Goal: Task Accomplishment & Management: Complete application form

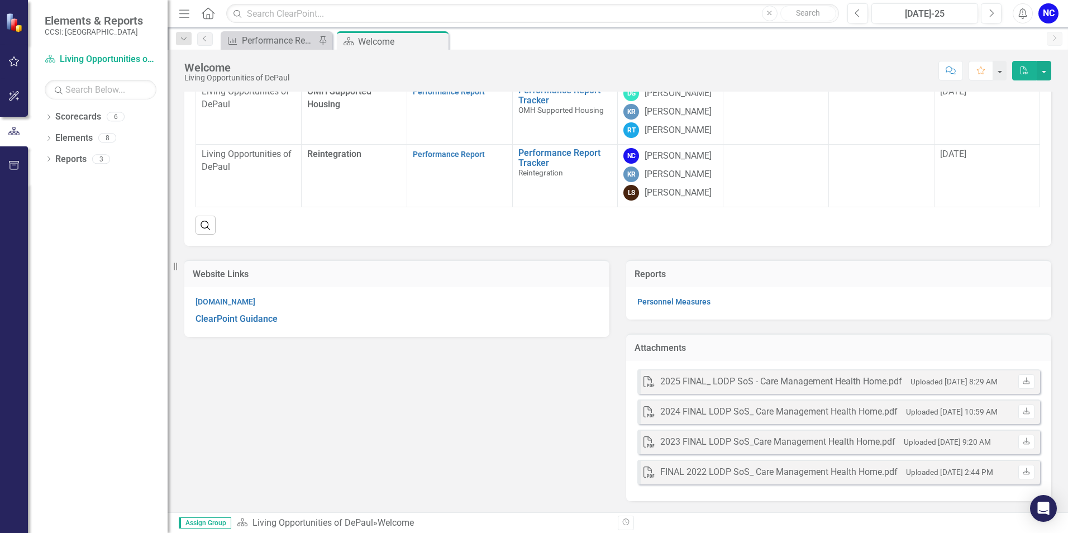
scroll to position [335, 0]
click at [439, 159] on link "Performance Report" at bounding box center [449, 154] width 72 height 9
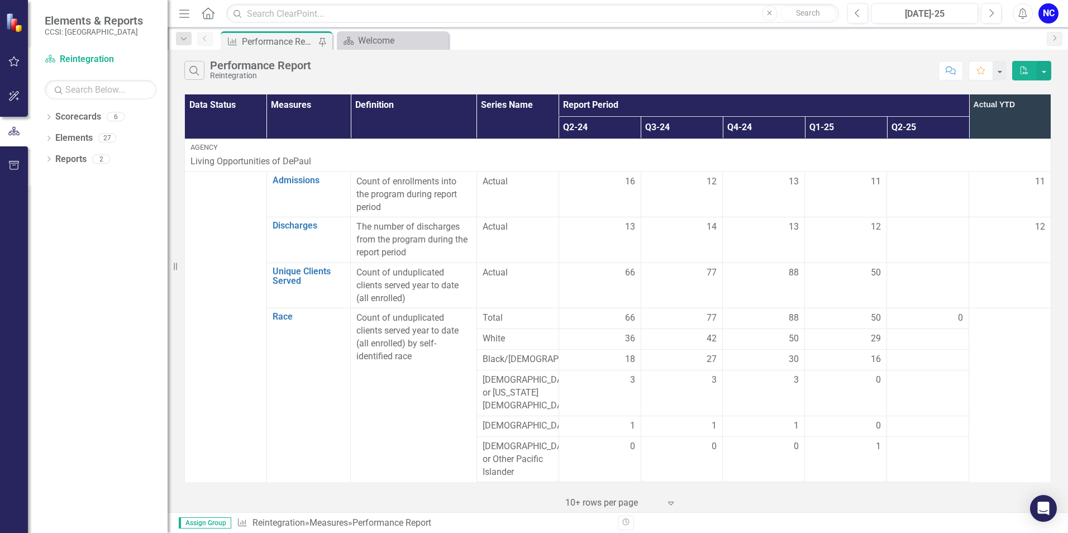
click at [943, 191] on td at bounding box center [928, 195] width 82 height 46
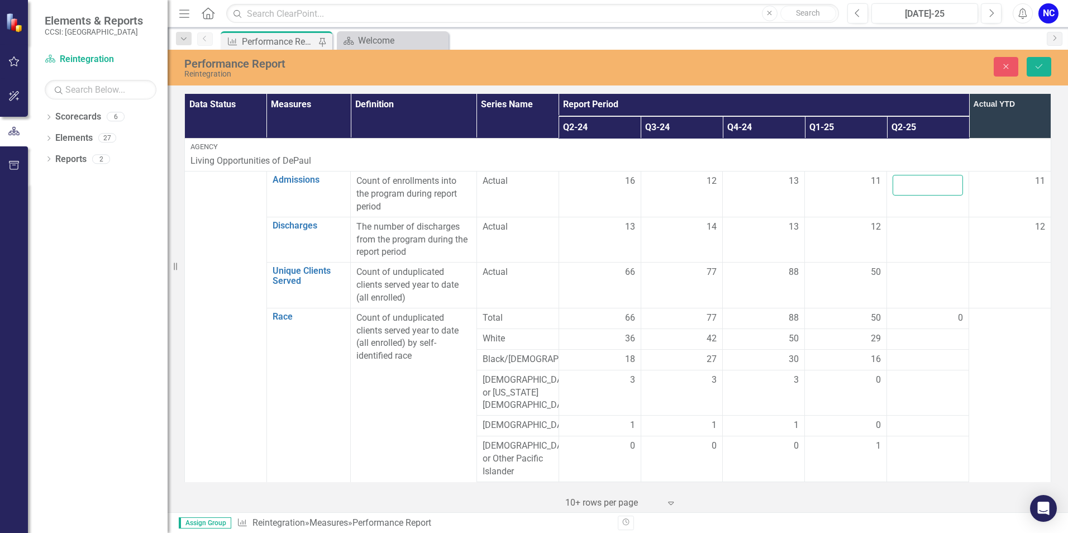
drag, startPoint x: 943, startPoint y: 191, endPoint x: 912, endPoint y: 182, distance: 31.3
click at [912, 182] on input "number" at bounding box center [928, 185] width 70 height 21
type input "2"
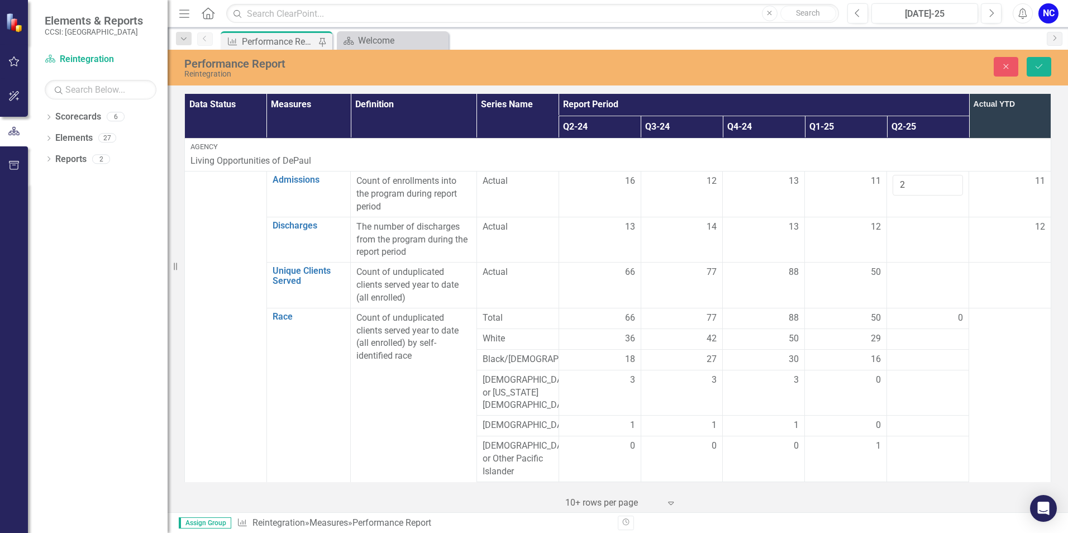
click at [904, 231] on div at bounding box center [928, 227] width 70 height 13
click at [902, 231] on input "number" at bounding box center [928, 231] width 70 height 21
click at [901, 231] on input "number" at bounding box center [928, 231] width 70 height 21
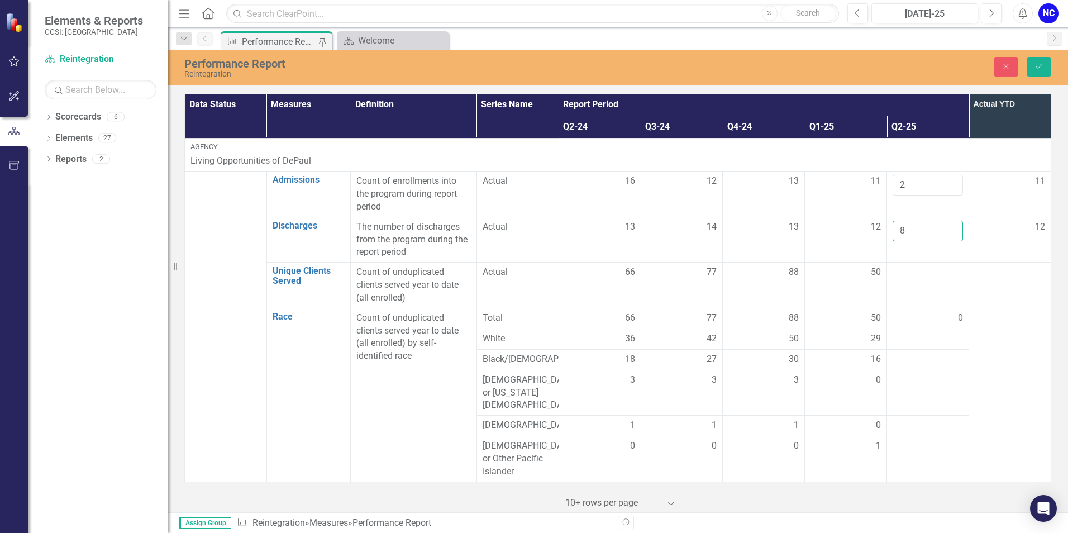
type input "8"
click at [921, 268] on div at bounding box center [928, 272] width 70 height 13
click at [912, 279] on div at bounding box center [928, 272] width 70 height 13
click at [910, 278] on input "number" at bounding box center [928, 276] width 70 height 21
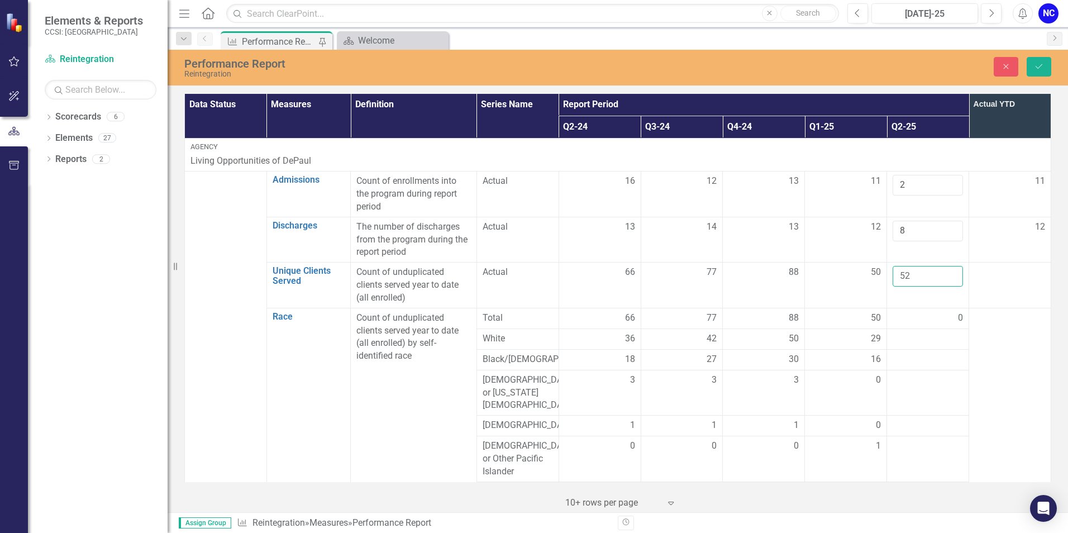
type input "52"
click at [932, 343] on div at bounding box center [928, 338] width 70 height 13
click at [913, 345] on div at bounding box center [928, 338] width 70 height 13
click at [913, 344] on div at bounding box center [928, 338] width 70 height 13
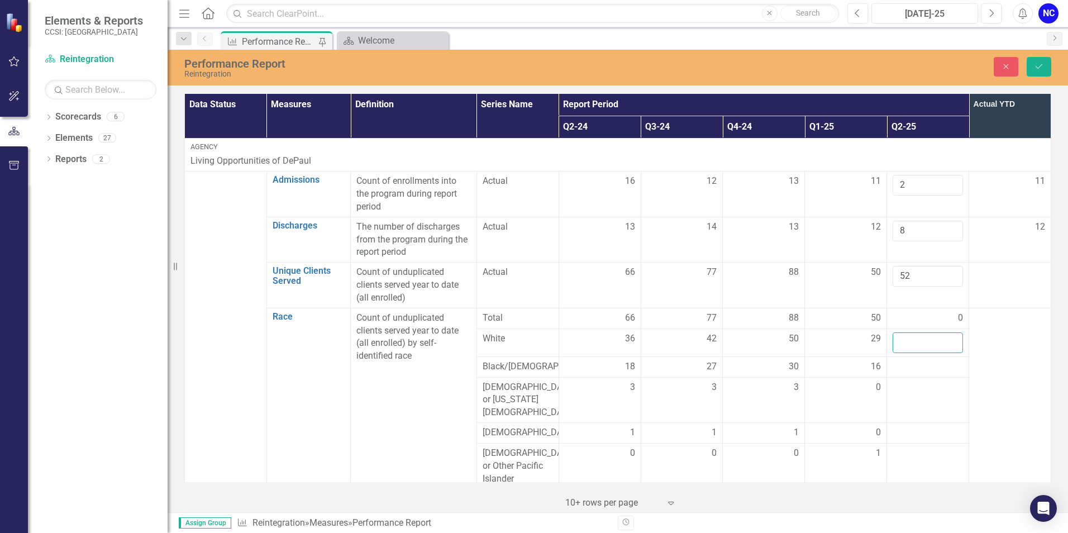
click at [913, 344] on input "number" at bounding box center [928, 342] width 70 height 21
click button "Save" at bounding box center [1039, 67] width 25 height 20
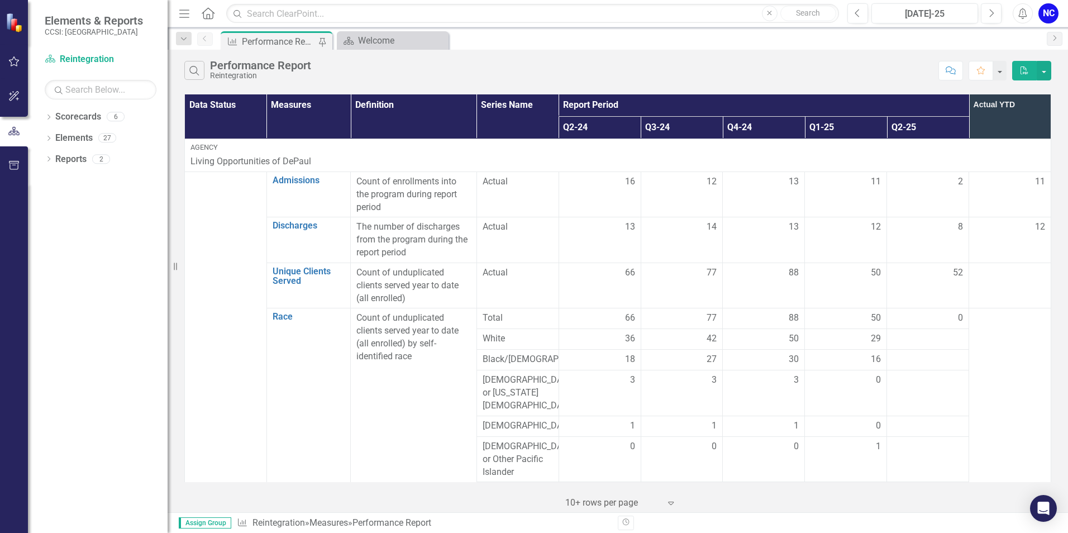
click at [907, 340] on div at bounding box center [928, 338] width 70 height 13
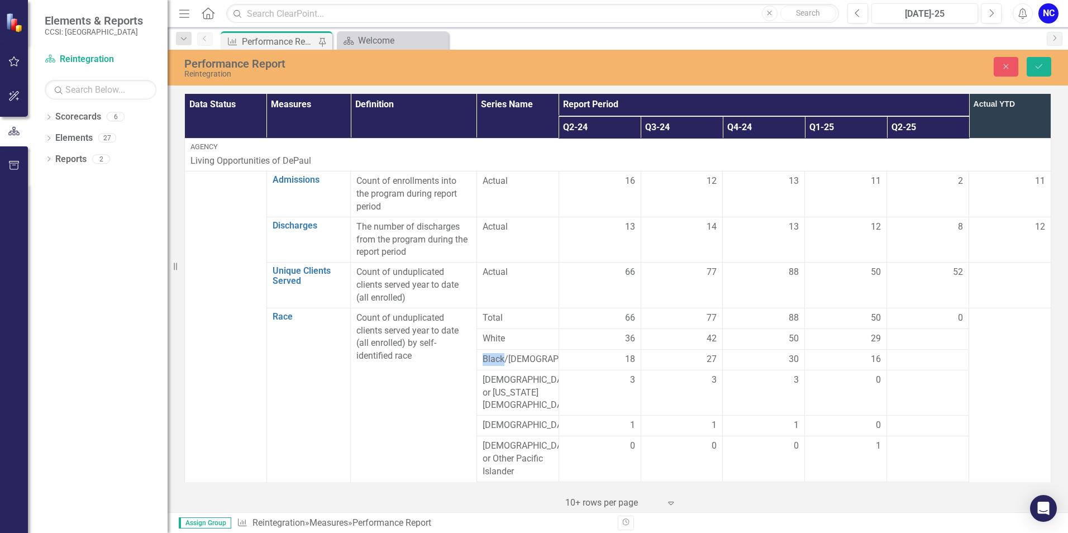
click at [910, 339] on div at bounding box center [928, 338] width 70 height 13
click at [914, 339] on div at bounding box center [928, 338] width 70 height 13
drag, startPoint x: 914, startPoint y: 339, endPoint x: 929, endPoint y: 339, distance: 15.1
click at [927, 339] on input "number" at bounding box center [928, 342] width 70 height 21
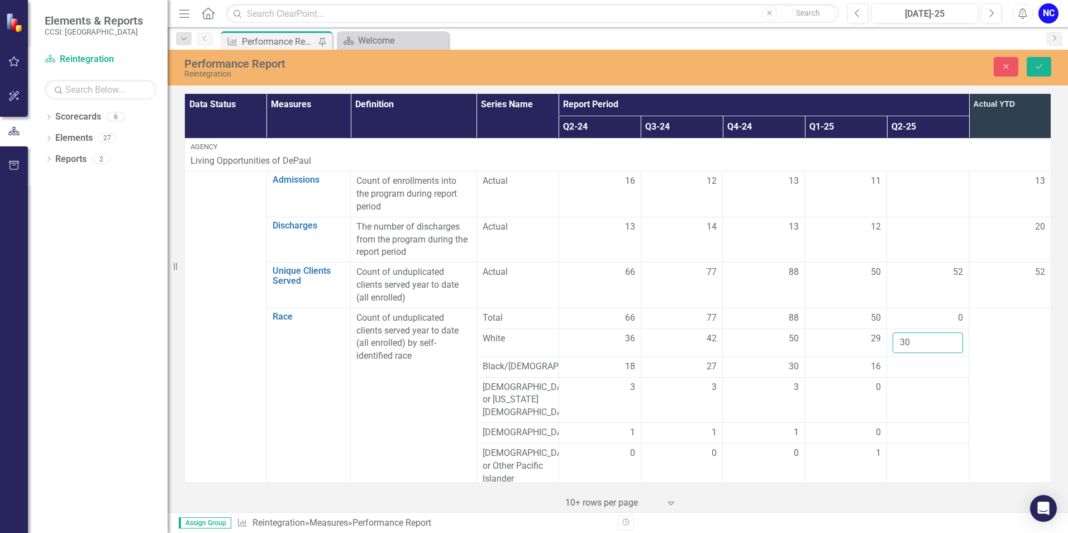
type input "30"
click at [929, 370] on div at bounding box center [928, 366] width 70 height 13
drag, startPoint x: 929, startPoint y: 370, endPoint x: 917, endPoint y: 369, distance: 11.8
click at [917, 369] on input "number" at bounding box center [928, 370] width 70 height 21
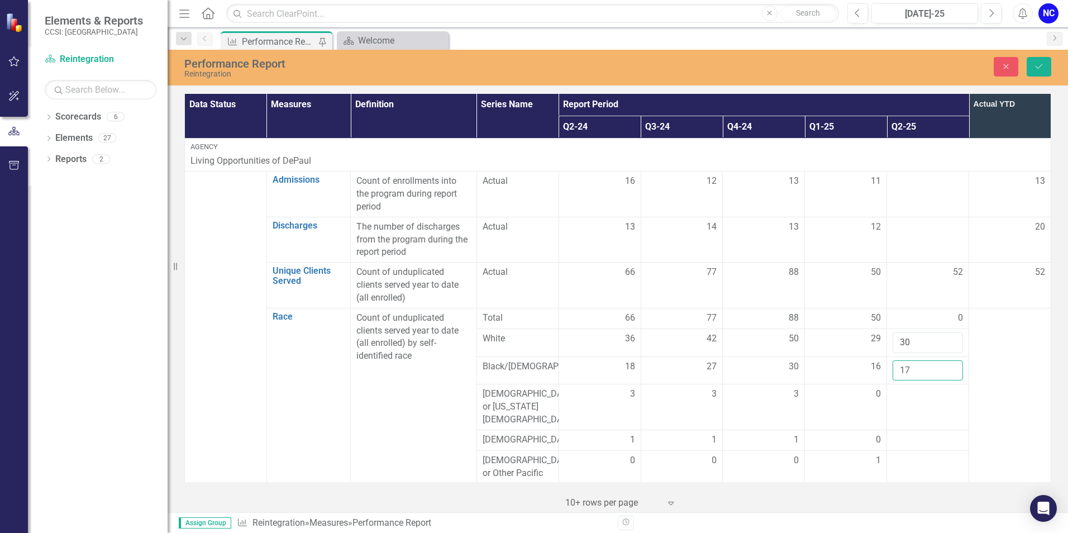
type input "17"
click at [913, 399] on div at bounding box center [928, 394] width 70 height 13
click at [913, 399] on input "number" at bounding box center [928, 398] width 70 height 21
type input "0"
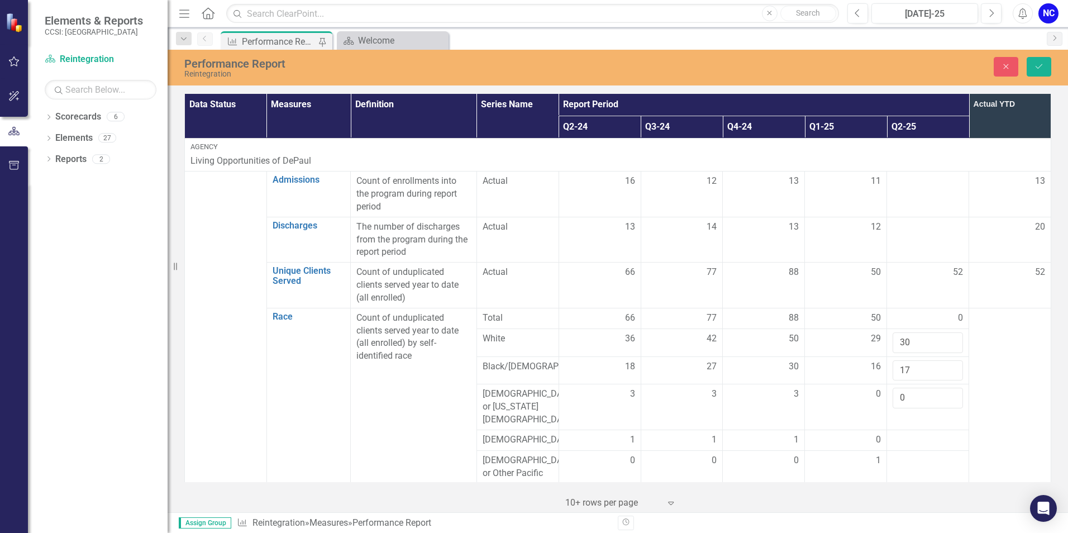
click at [909, 434] on div at bounding box center [928, 440] width 70 height 13
click at [909, 434] on input "number" at bounding box center [928, 444] width 70 height 21
type input "0"
click at [893, 461] on div at bounding box center [928, 467] width 70 height 13
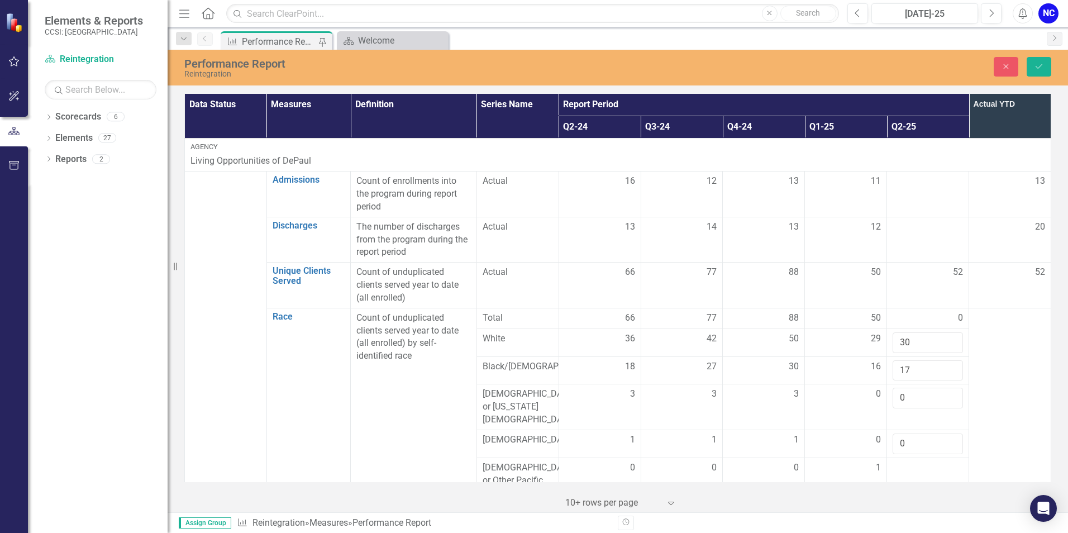
click at [893, 461] on div at bounding box center [928, 467] width 70 height 13
click at [893, 461] on input "number" at bounding box center [928, 471] width 70 height 21
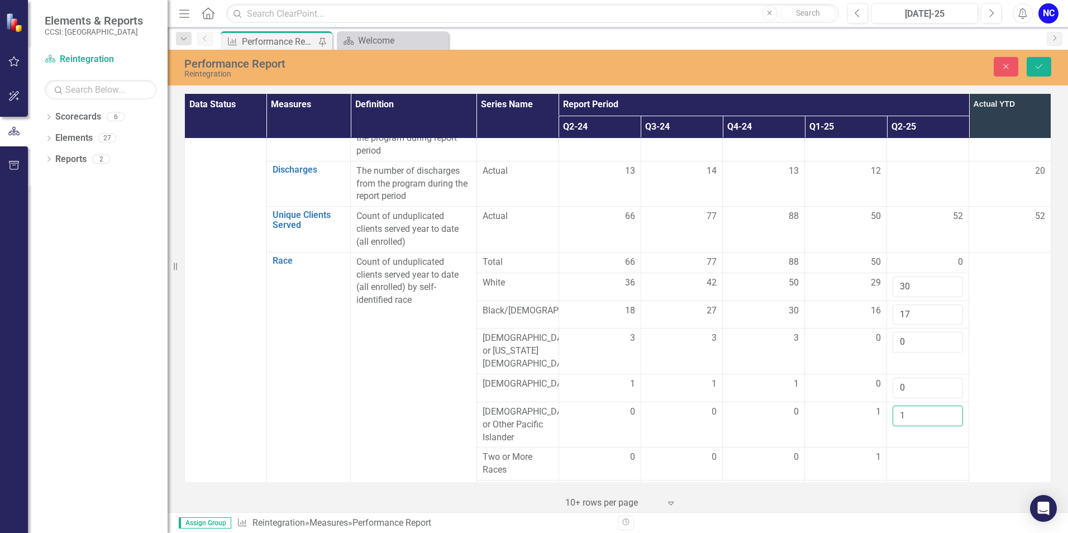
scroll to position [112, 0]
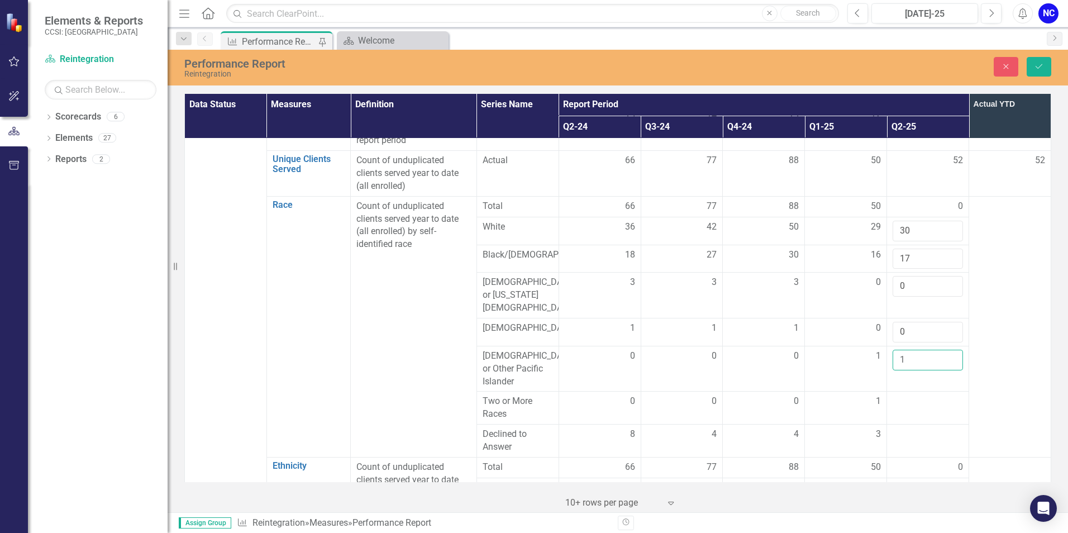
type input "1"
click at [916, 403] on td at bounding box center [928, 408] width 82 height 33
drag, startPoint x: 916, startPoint y: 403, endPoint x: 913, endPoint y: 397, distance: 6.2
click at [913, 397] on input "number" at bounding box center [928, 405] width 70 height 21
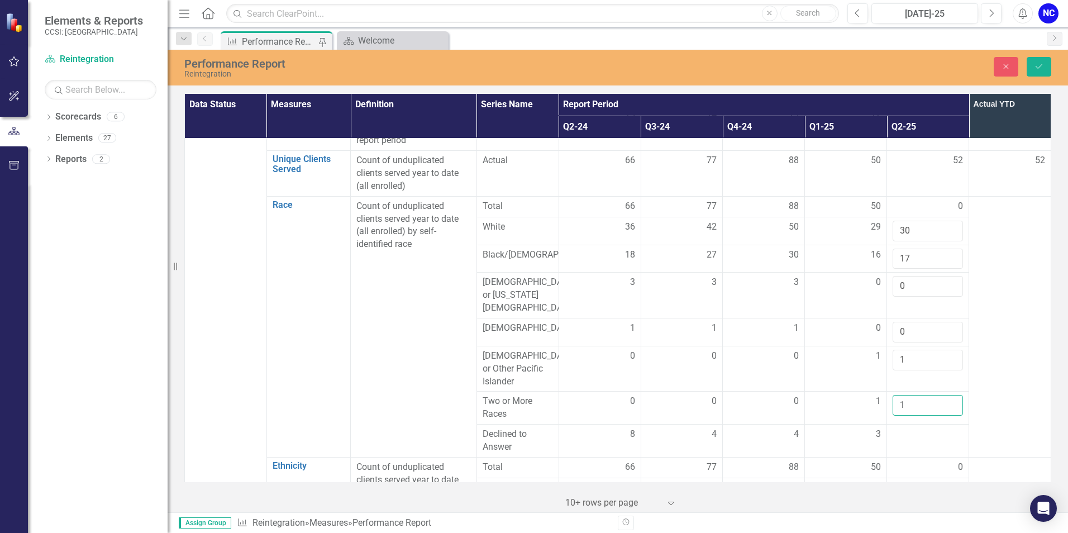
type input "1"
click at [893, 428] on div at bounding box center [928, 434] width 70 height 13
click at [893, 428] on input "number" at bounding box center [928, 438] width 70 height 21
type input "3"
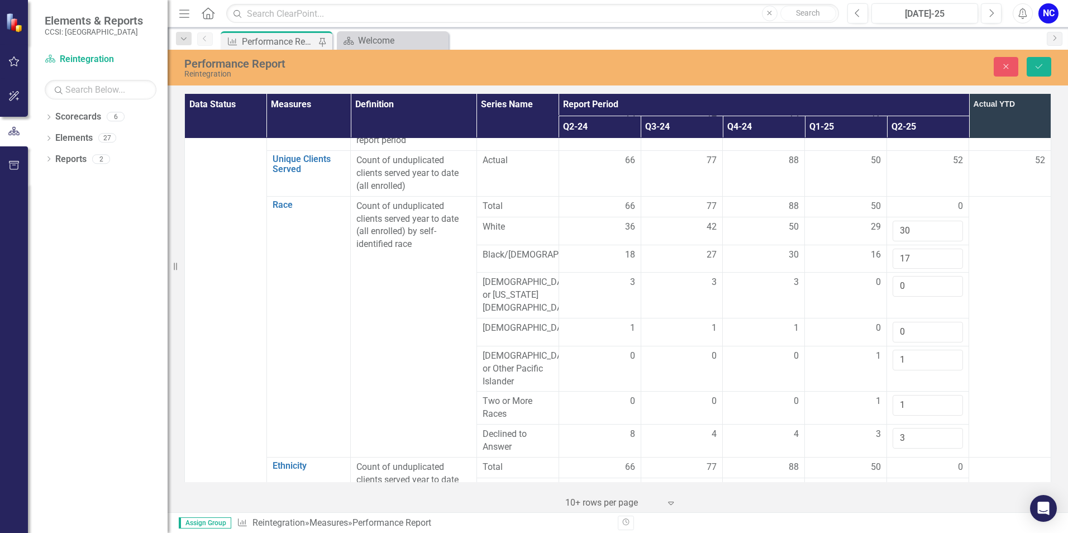
click at [1018, 382] on td at bounding box center [1010, 326] width 82 height 261
click at [1035, 63] on icon "Save" at bounding box center [1039, 67] width 10 height 8
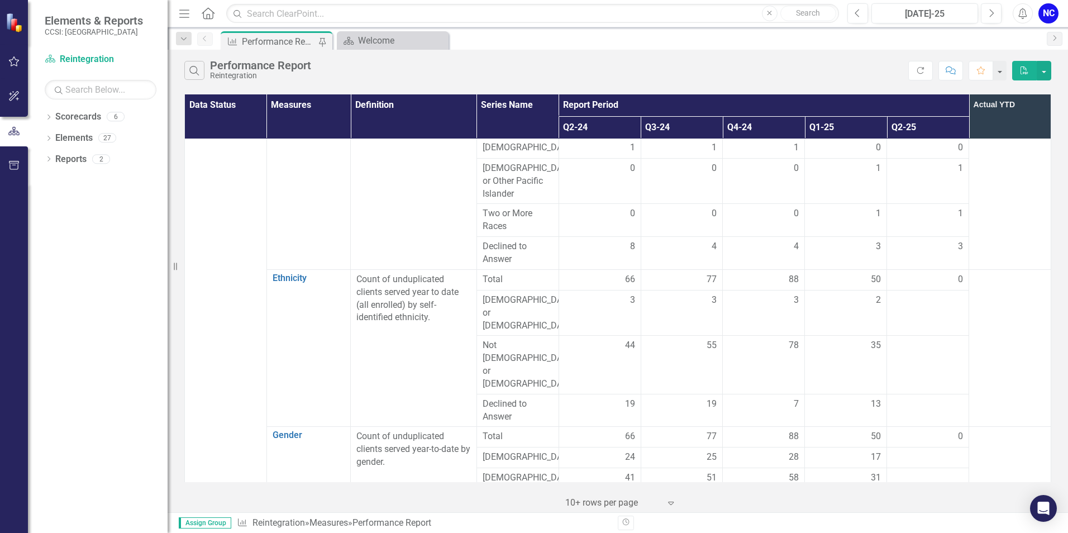
scroll to position [279, 0]
click at [941, 307] on td at bounding box center [928, 312] width 82 height 46
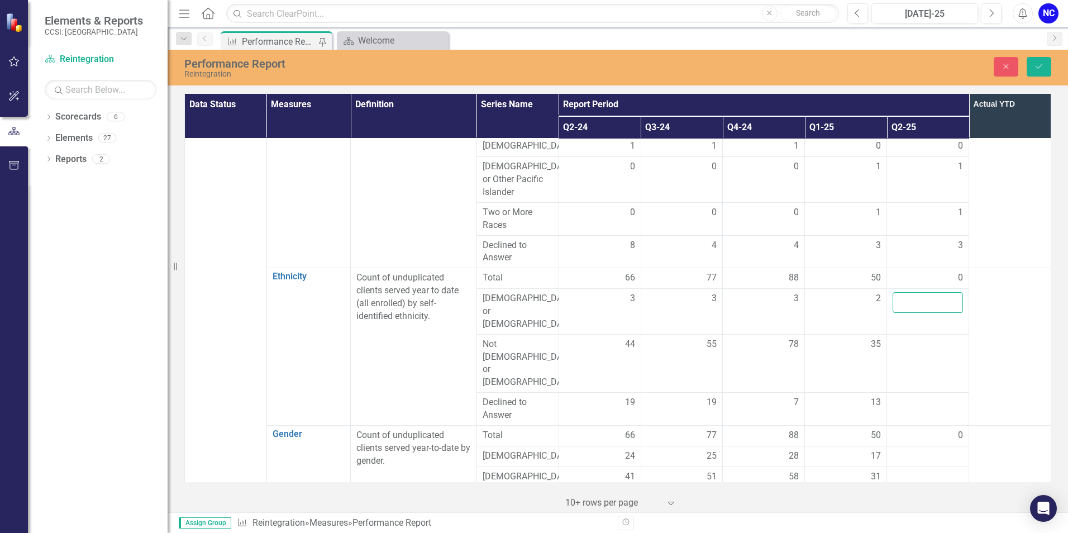
drag, startPoint x: 941, startPoint y: 307, endPoint x: 934, endPoint y: 302, distance: 8.8
click at [934, 302] on input "number" at bounding box center [928, 302] width 70 height 21
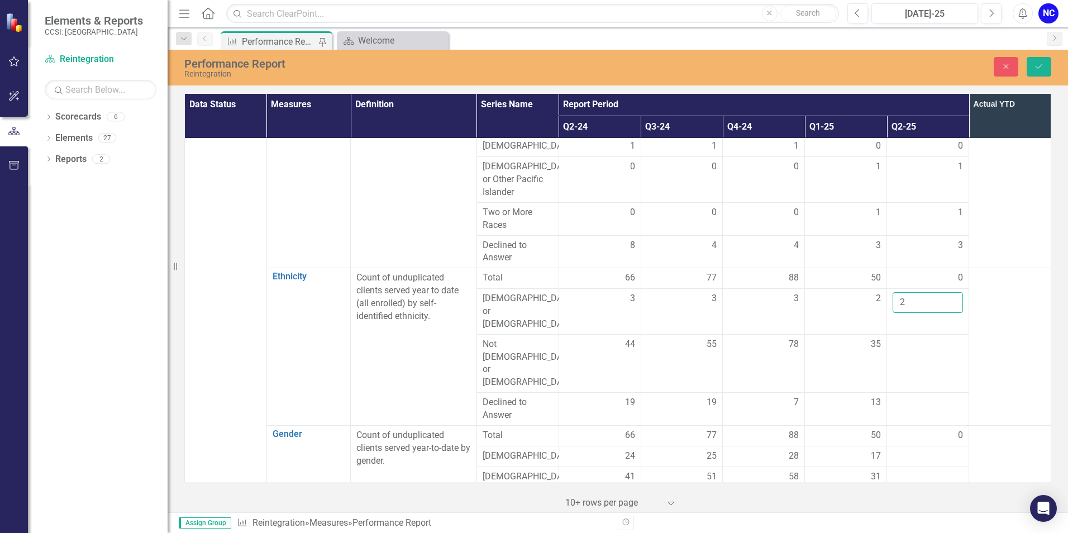
type input "2"
click at [931, 338] on div at bounding box center [928, 344] width 70 height 13
click at [926, 338] on input "number" at bounding box center [928, 348] width 70 height 21
type input "35"
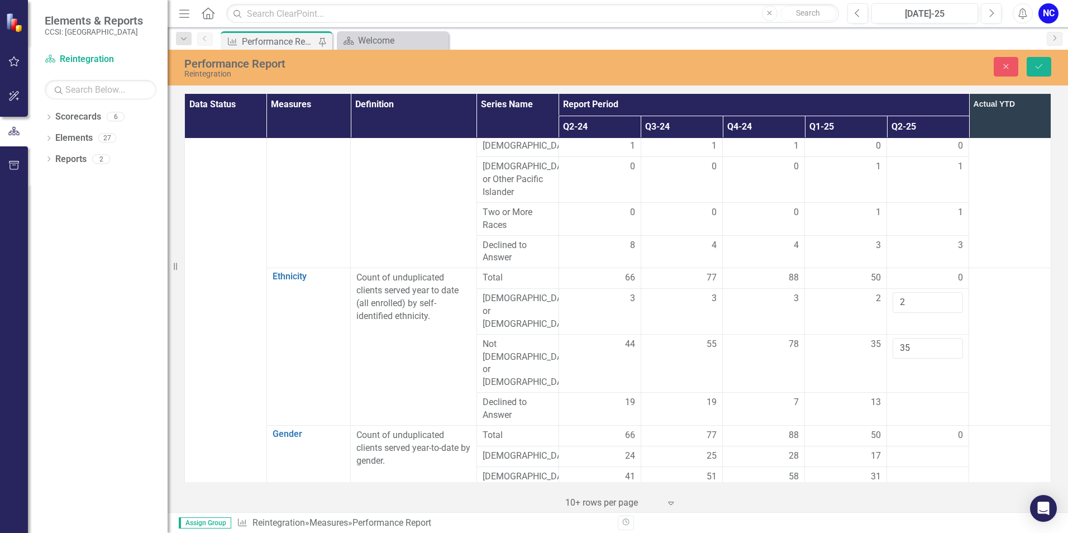
click at [920, 396] on div at bounding box center [928, 402] width 70 height 13
click at [916, 396] on input "number" at bounding box center [928, 406] width 70 height 21
type input "15"
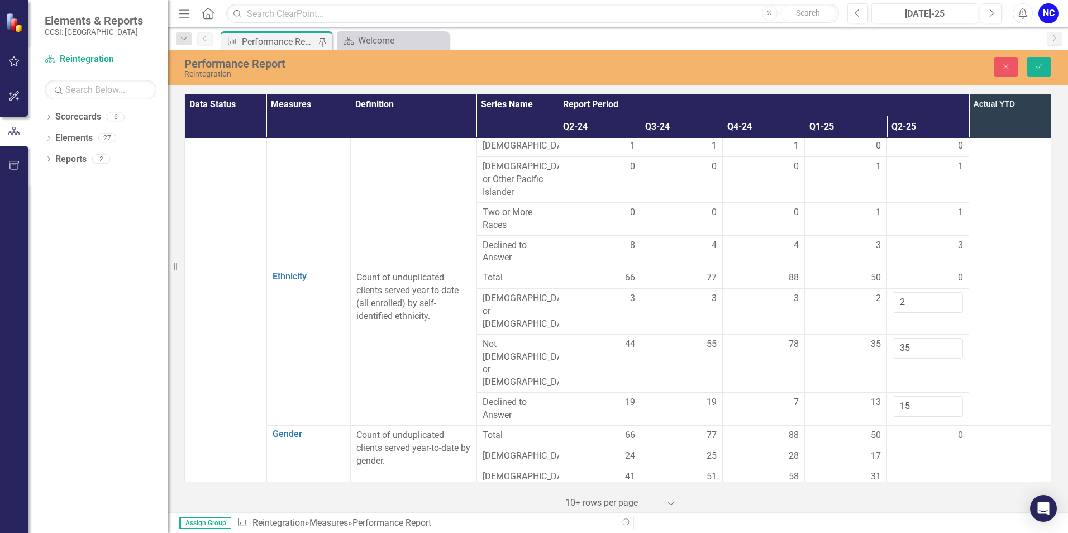
click at [1024, 345] on td at bounding box center [1010, 347] width 82 height 158
click at [923, 450] on div at bounding box center [928, 456] width 70 height 13
drag, startPoint x: 923, startPoint y: 414, endPoint x: 918, endPoint y: 417, distance: 6.0
click at [918, 450] on input "number" at bounding box center [928, 460] width 70 height 21
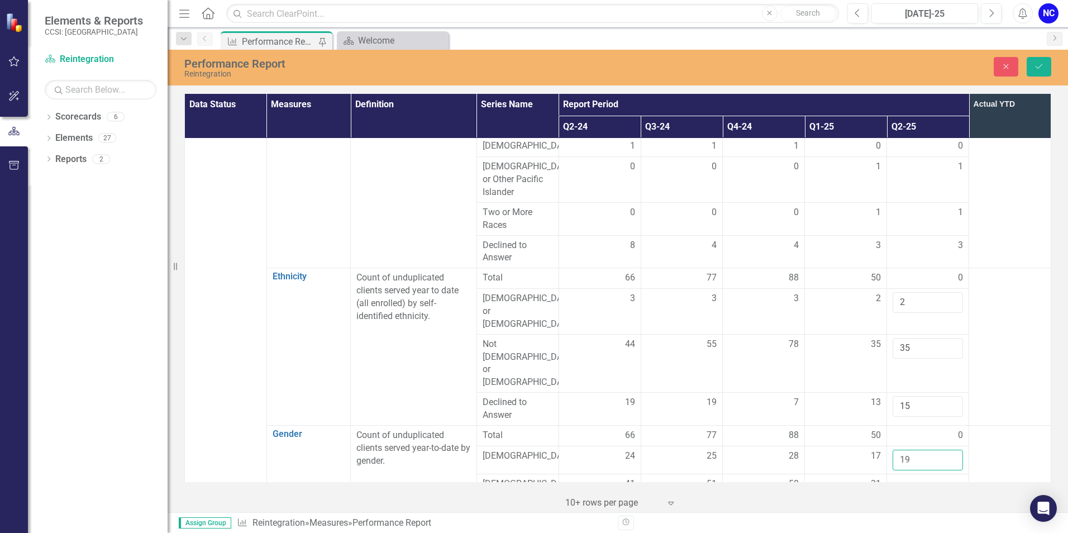
type input "19"
click at [918, 478] on div at bounding box center [928, 484] width 70 height 13
drag, startPoint x: 918, startPoint y: 441, endPoint x: 912, endPoint y: 443, distance: 6.0
click at [912, 478] on input "number" at bounding box center [928, 488] width 70 height 21
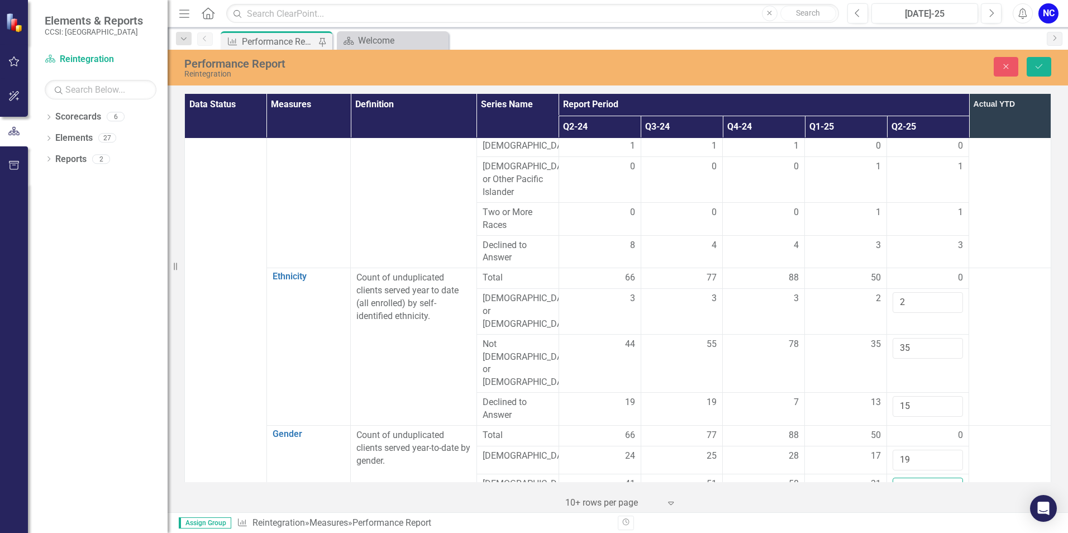
type input "31"
click at [898, 506] on div at bounding box center [928, 512] width 70 height 13
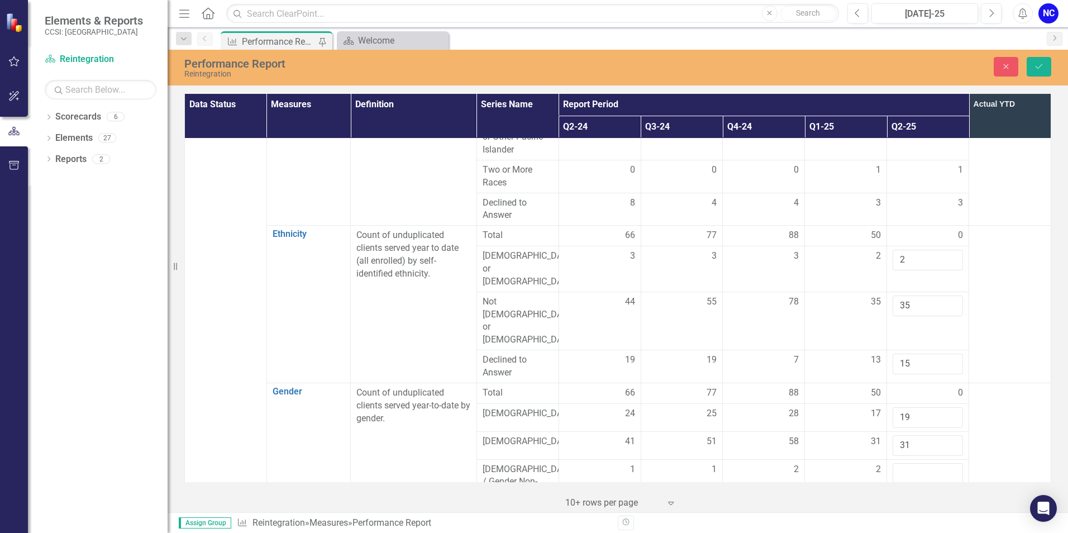
scroll to position [391, 0]
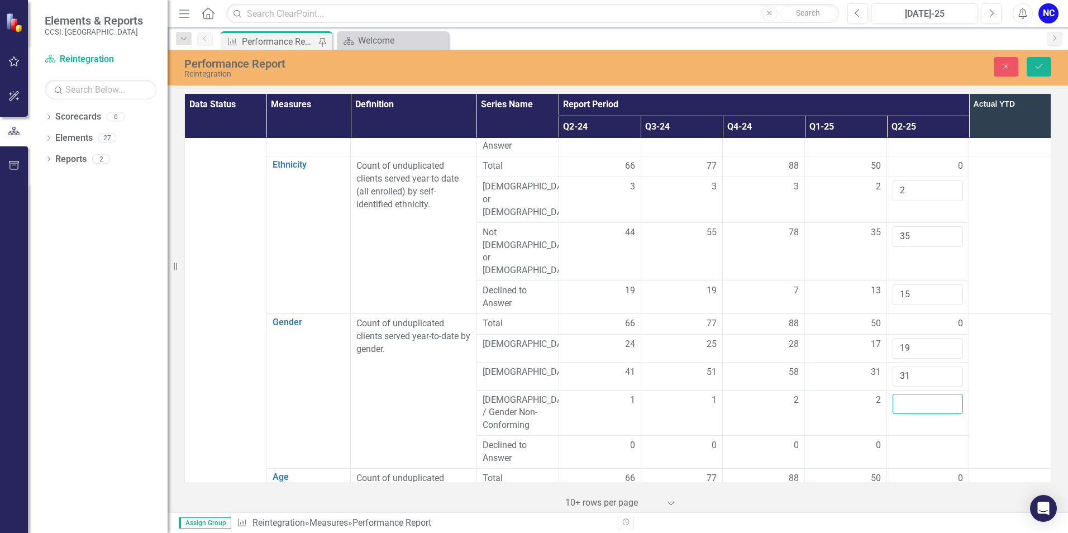
click at [908, 394] on input "number" at bounding box center [928, 404] width 70 height 21
type input "2"
click at [1043, 71] on button "Save" at bounding box center [1039, 67] width 25 height 20
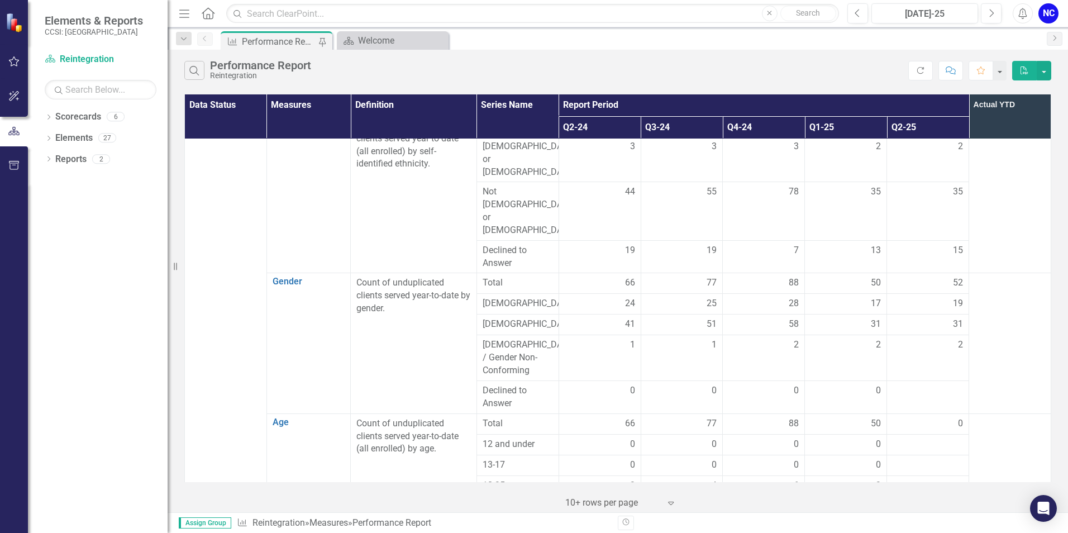
scroll to position [447, 0]
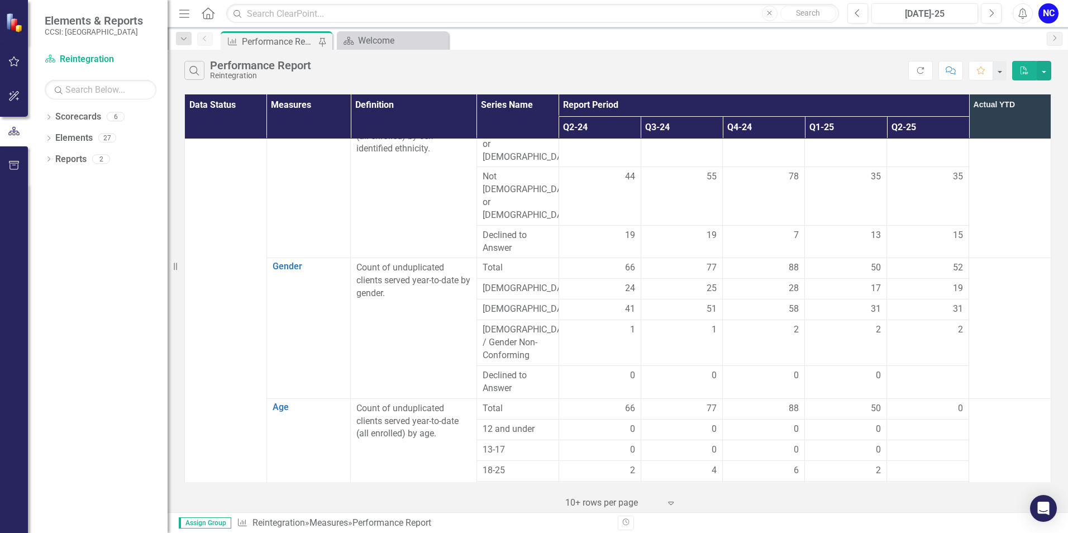
click at [918, 369] on div at bounding box center [928, 375] width 70 height 13
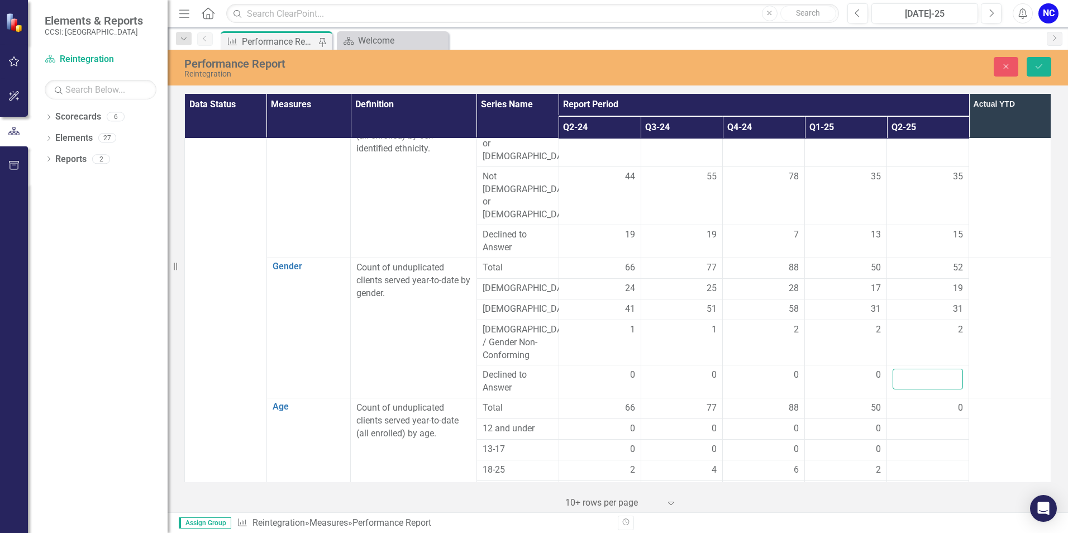
click at [918, 369] on input "number" at bounding box center [928, 379] width 70 height 21
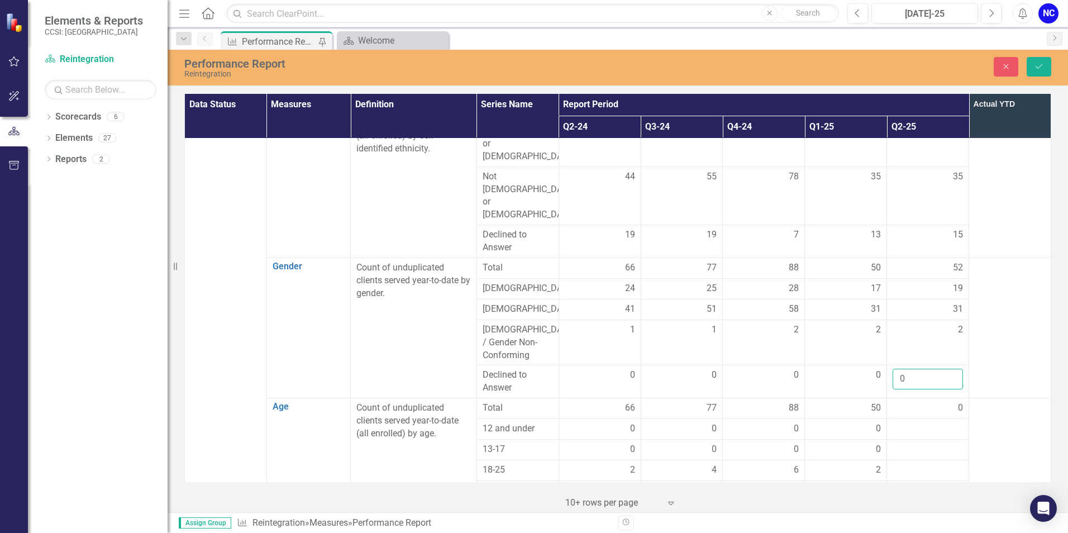
type input "0"
click at [1020, 303] on td at bounding box center [1010, 328] width 82 height 140
click at [1041, 64] on icon "Save" at bounding box center [1039, 67] width 10 height 8
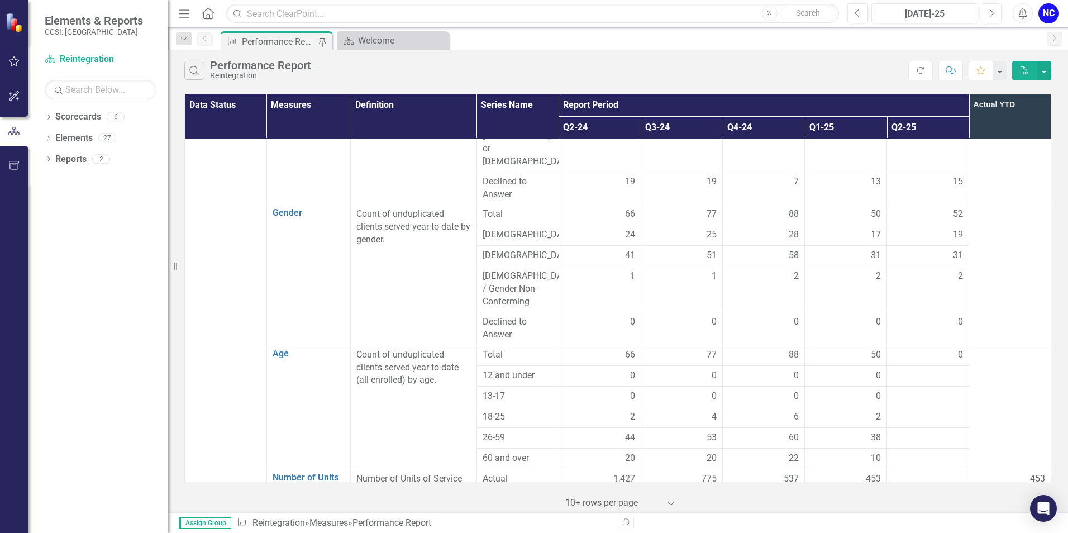
scroll to position [503, 0]
click at [924, 408] on div at bounding box center [928, 414] width 70 height 13
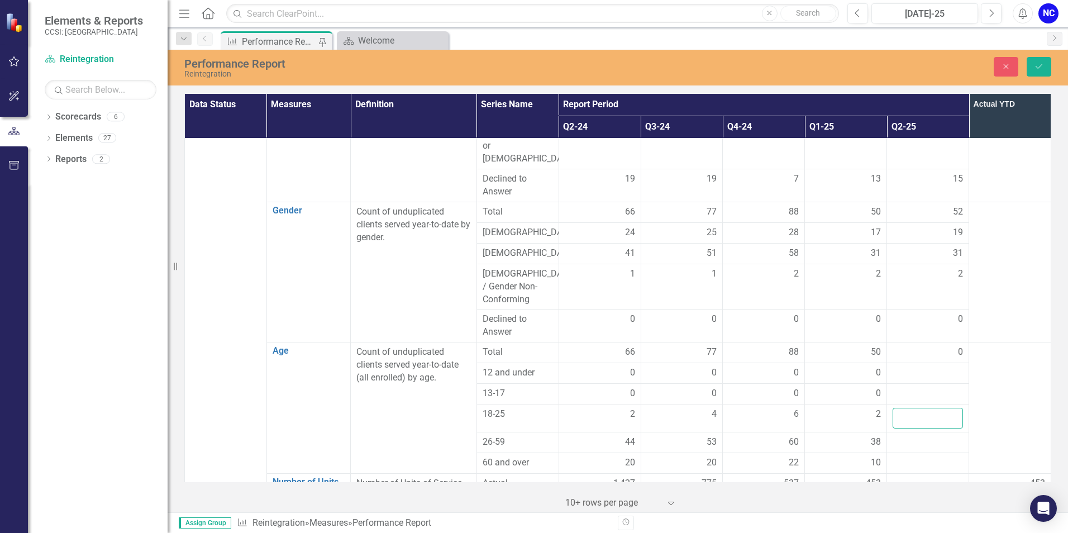
click at [920, 408] on input "number" at bounding box center [928, 418] width 70 height 21
type input "2"
click at [917, 436] on div at bounding box center [928, 442] width 70 height 13
click at [917, 436] on input "number" at bounding box center [928, 446] width 70 height 21
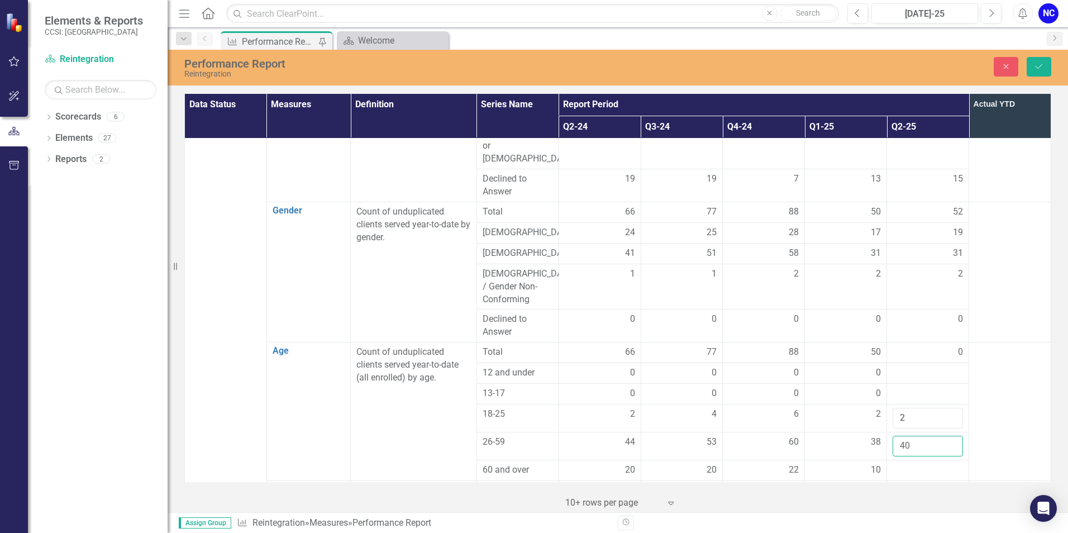
type input "40"
click at [916, 464] on div at bounding box center [928, 470] width 70 height 13
drag, startPoint x: 916, startPoint y: 430, endPoint x: 900, endPoint y: 432, distance: 15.8
click at [900, 464] on input "number" at bounding box center [928, 474] width 70 height 21
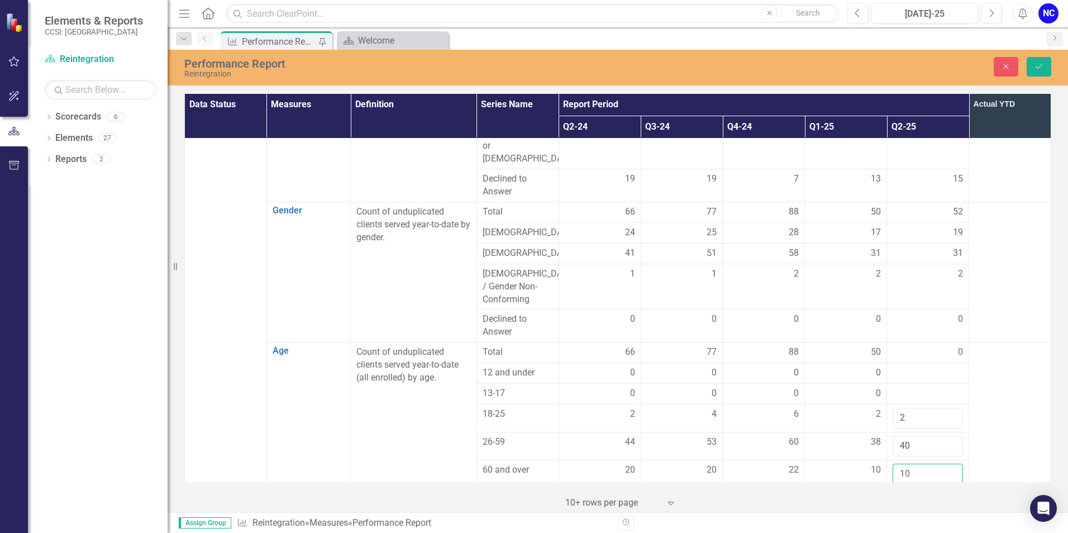
type input "10"
click at [1033, 66] on button "Save" at bounding box center [1039, 67] width 25 height 20
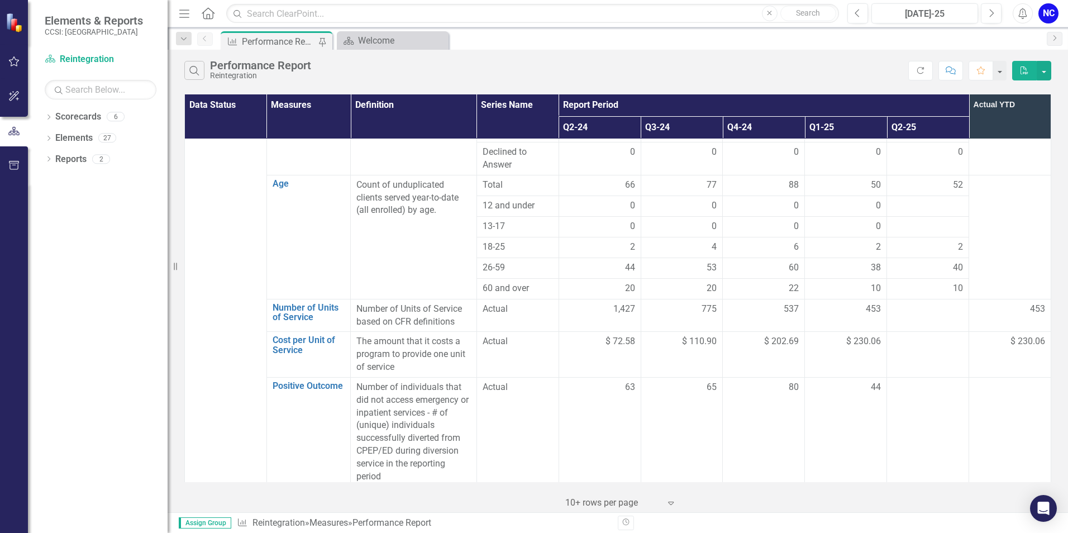
scroll to position [615, 0]
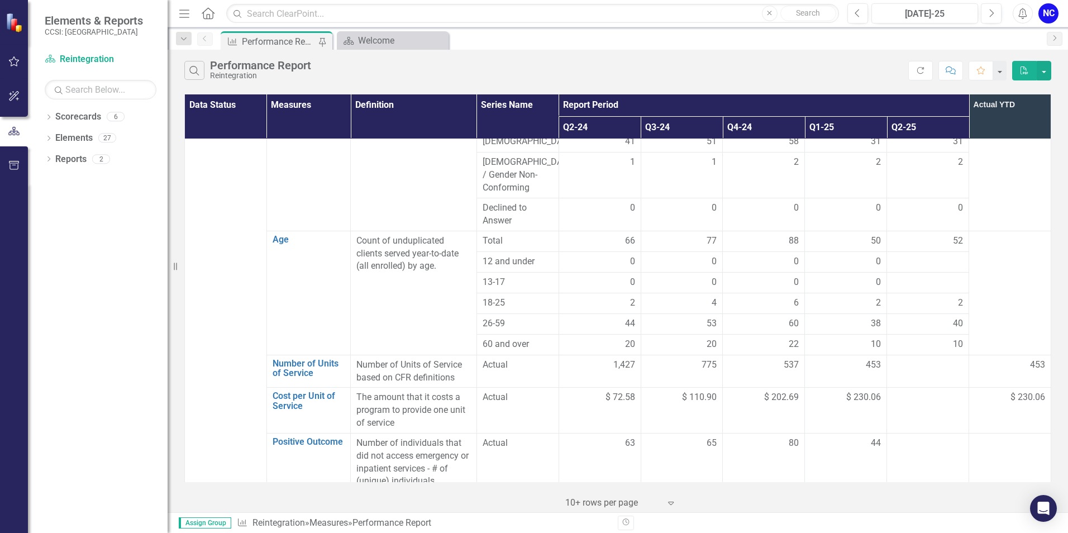
click at [927, 276] on div at bounding box center [928, 282] width 70 height 13
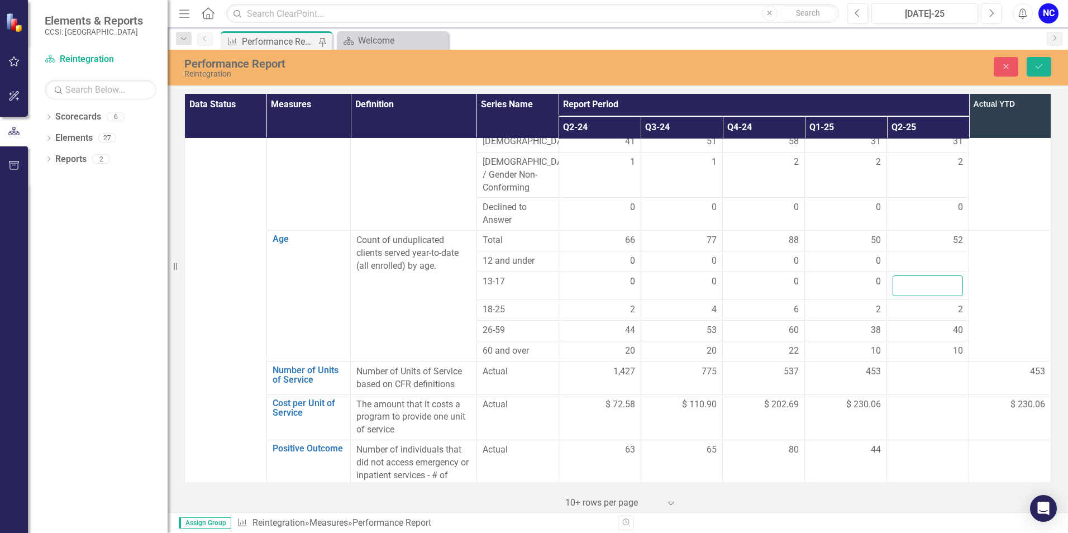
drag, startPoint x: 927, startPoint y: 241, endPoint x: 926, endPoint y: 248, distance: 6.9
click at [926, 275] on input "number" at bounding box center [928, 285] width 70 height 21
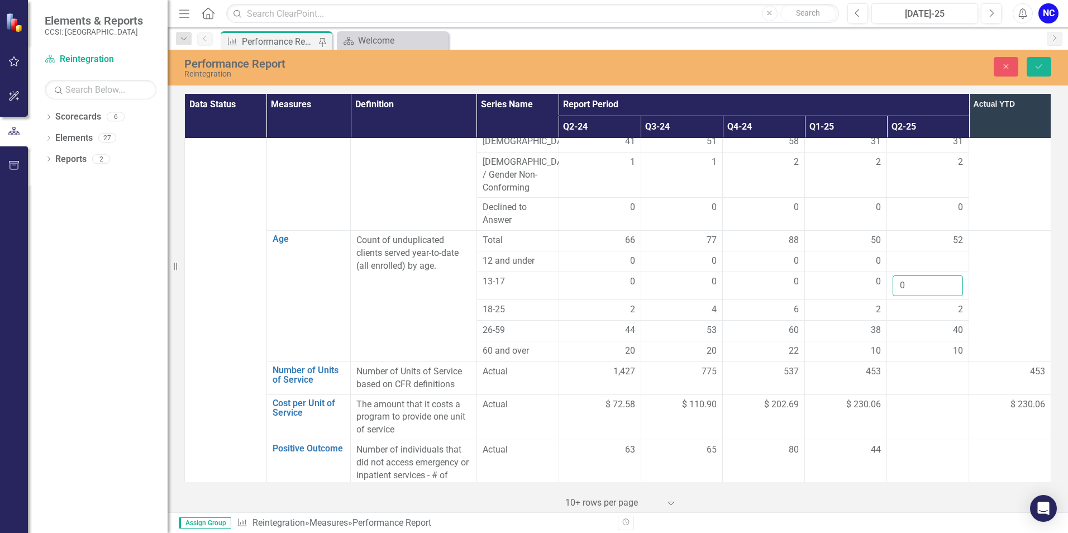
type input "0"
click at [930, 255] on div at bounding box center [928, 261] width 70 height 13
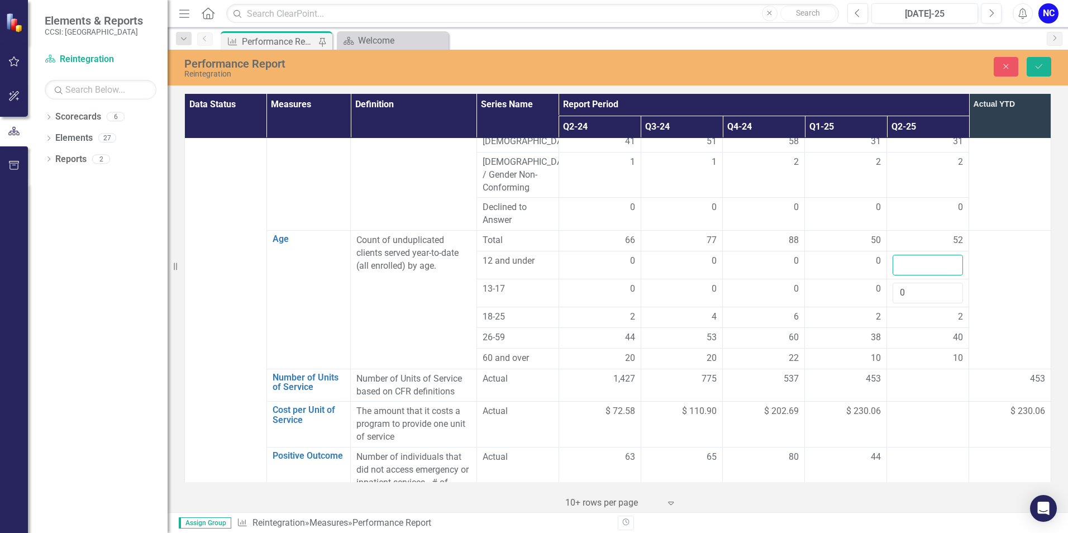
click at [927, 255] on input "number" at bounding box center [928, 265] width 70 height 21
type input "0"
click at [1037, 73] on button "Save" at bounding box center [1039, 67] width 25 height 20
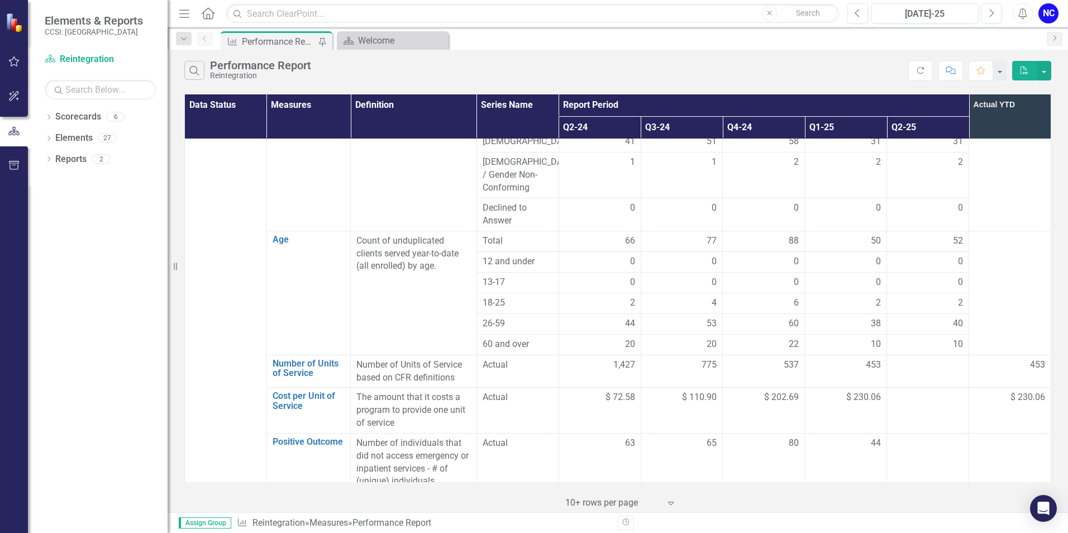
click at [917, 359] on div at bounding box center [928, 365] width 70 height 13
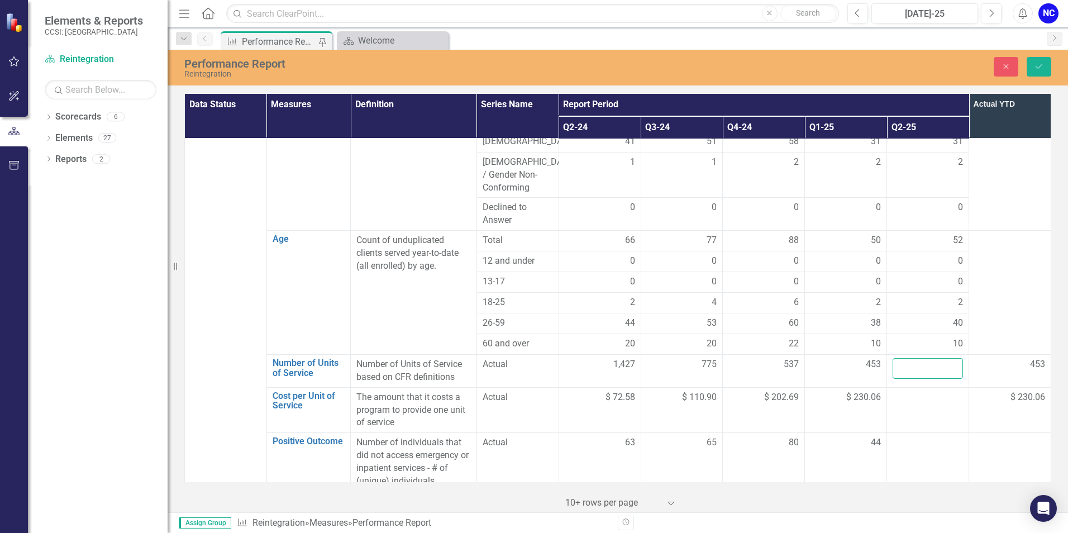
click at [918, 358] on input "number" at bounding box center [928, 368] width 70 height 21
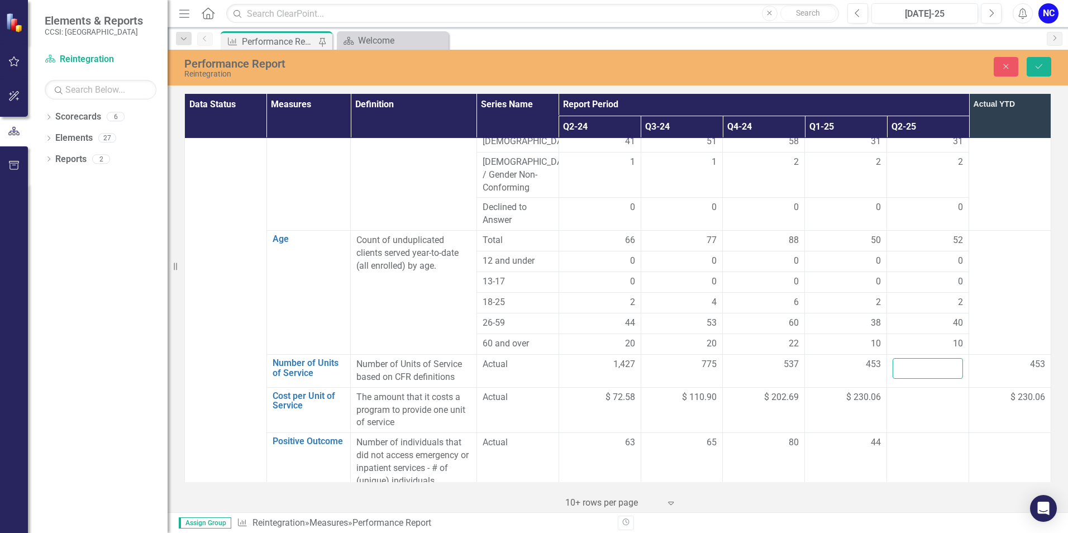
click at [917, 358] on input "number" at bounding box center [928, 368] width 70 height 21
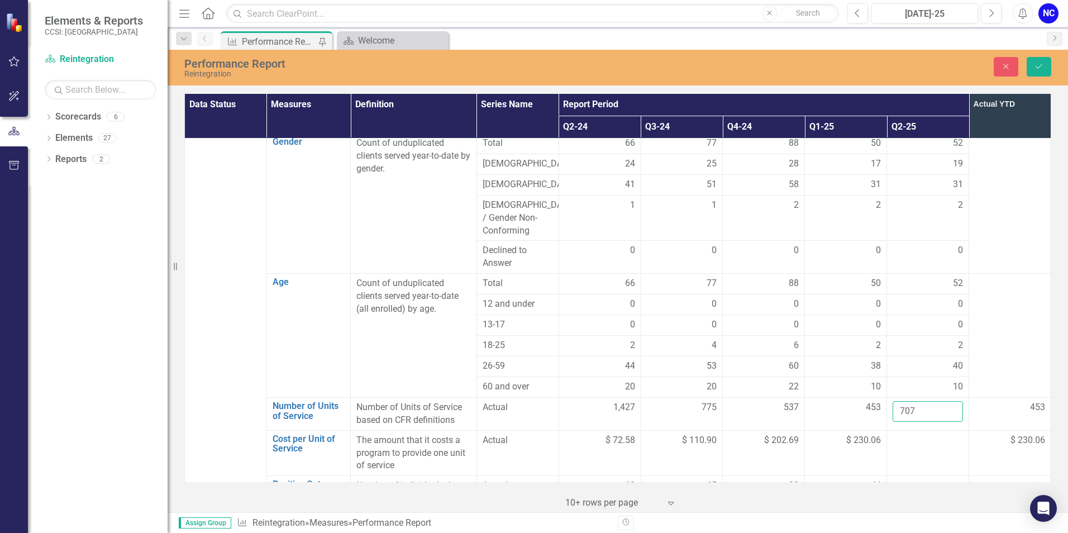
scroll to position [559, 0]
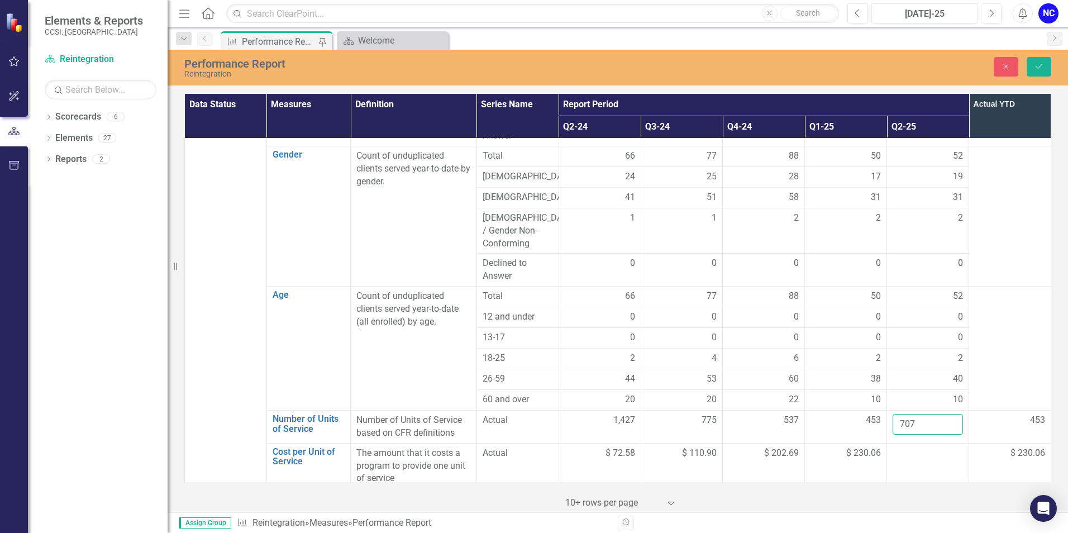
type input "706"
click button "Save" at bounding box center [1039, 67] width 25 height 20
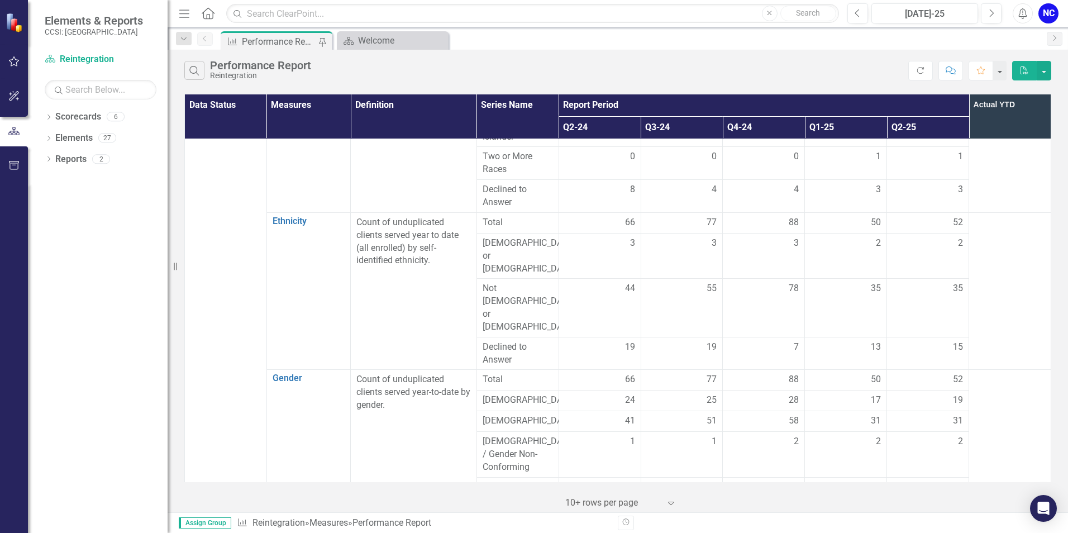
scroll to position [0, 0]
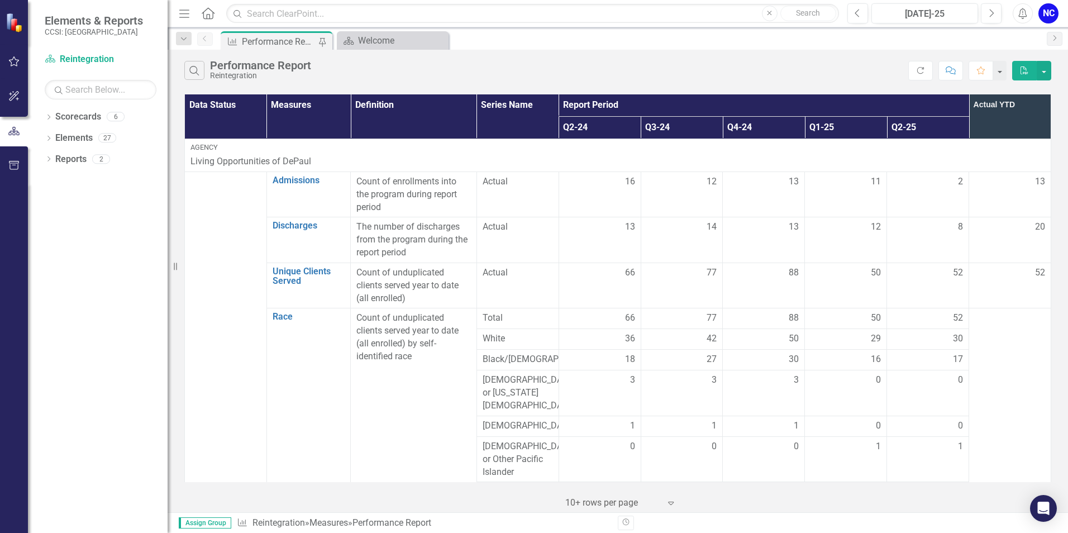
click at [918, 71] on icon "button" at bounding box center [920, 70] width 7 height 7
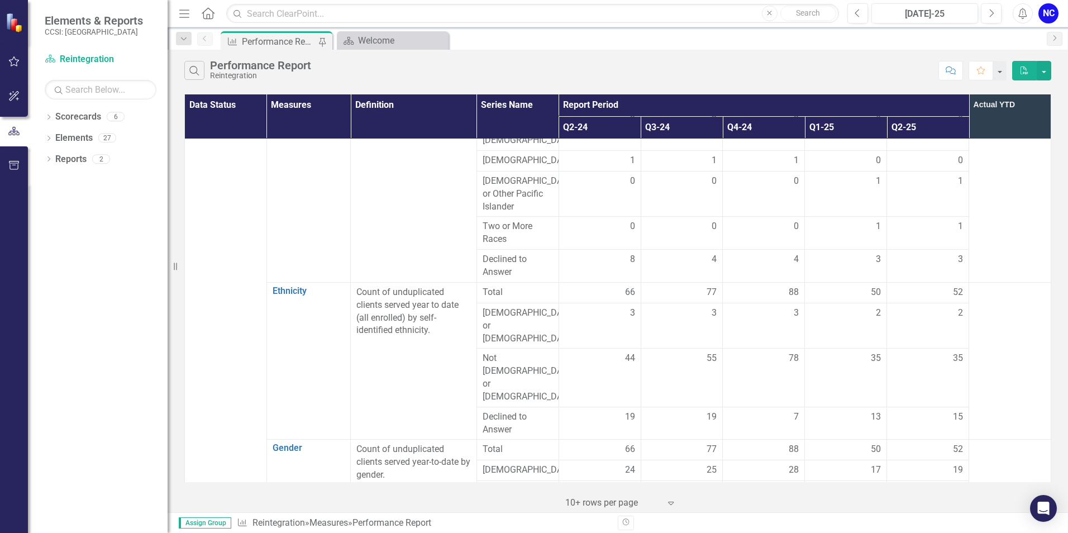
scroll to position [279, 0]
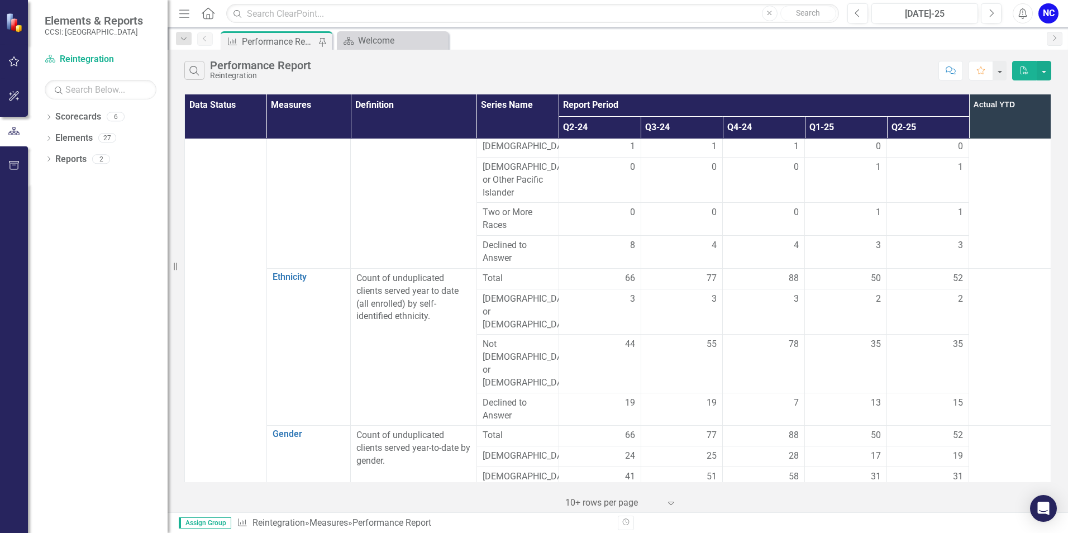
click at [774, 429] on div "88" at bounding box center [764, 435] width 70 height 13
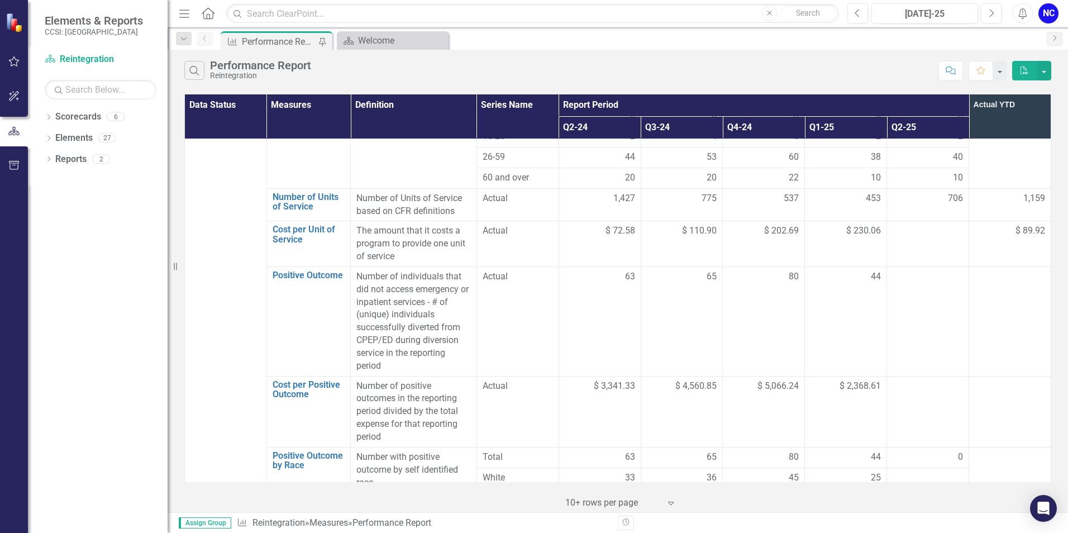
scroll to position [782, 0]
click at [912, 269] on div at bounding box center [928, 275] width 70 height 13
click at [907, 269] on div at bounding box center [928, 275] width 70 height 13
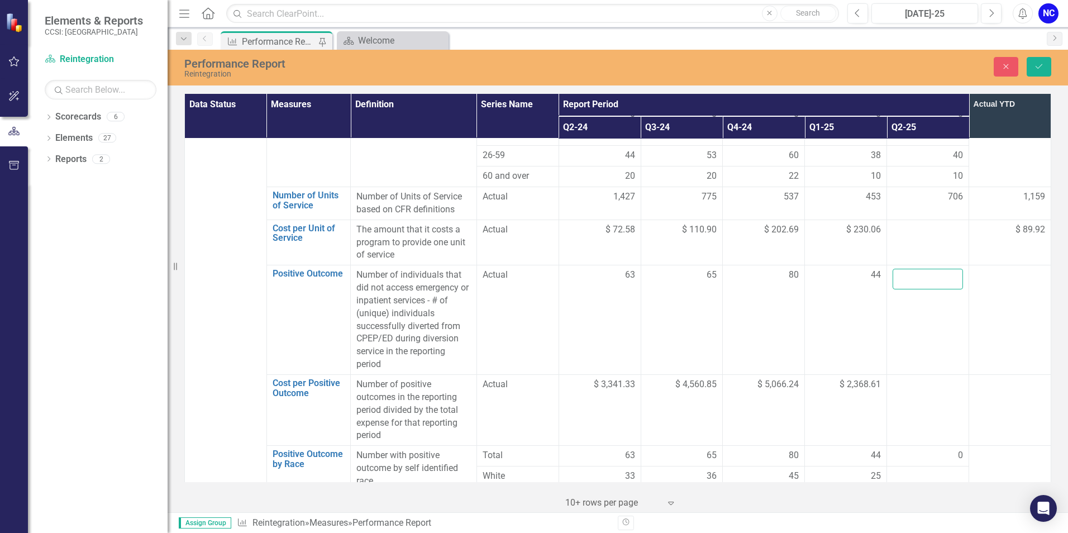
click at [902, 269] on input "number" at bounding box center [928, 279] width 70 height 21
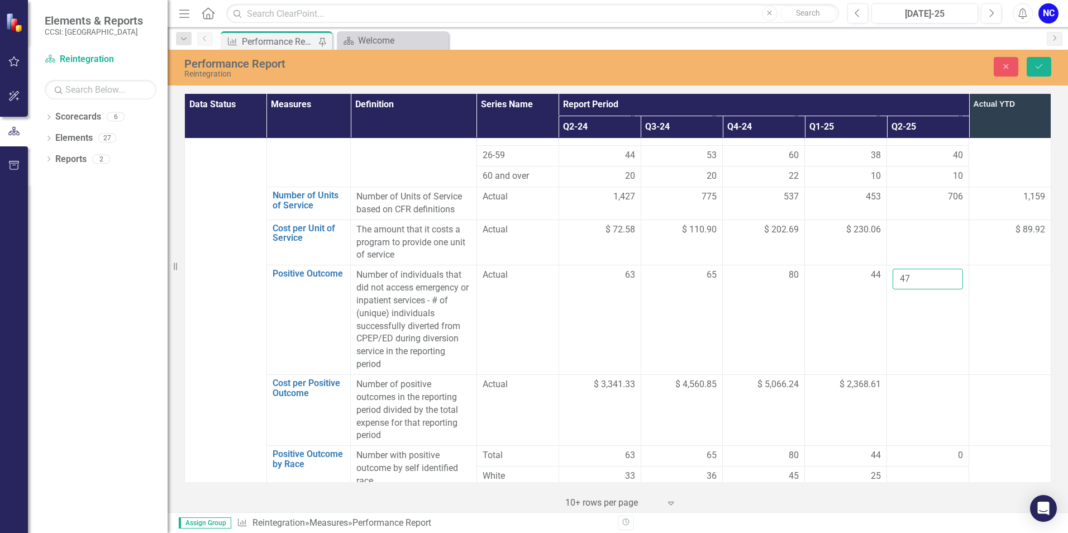
type input "47"
click at [1039, 74] on button "Save" at bounding box center [1039, 67] width 25 height 20
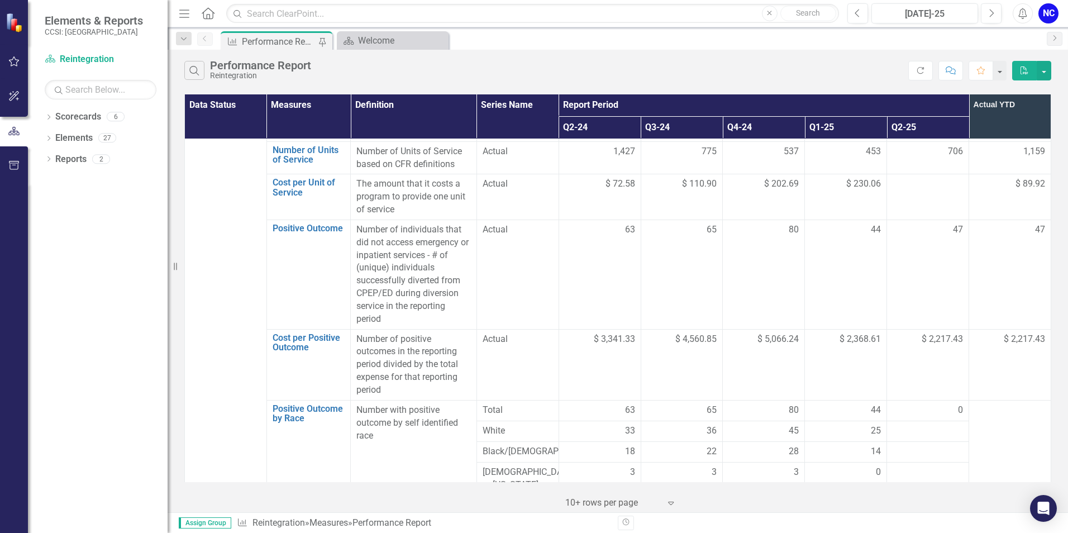
scroll to position [726, 0]
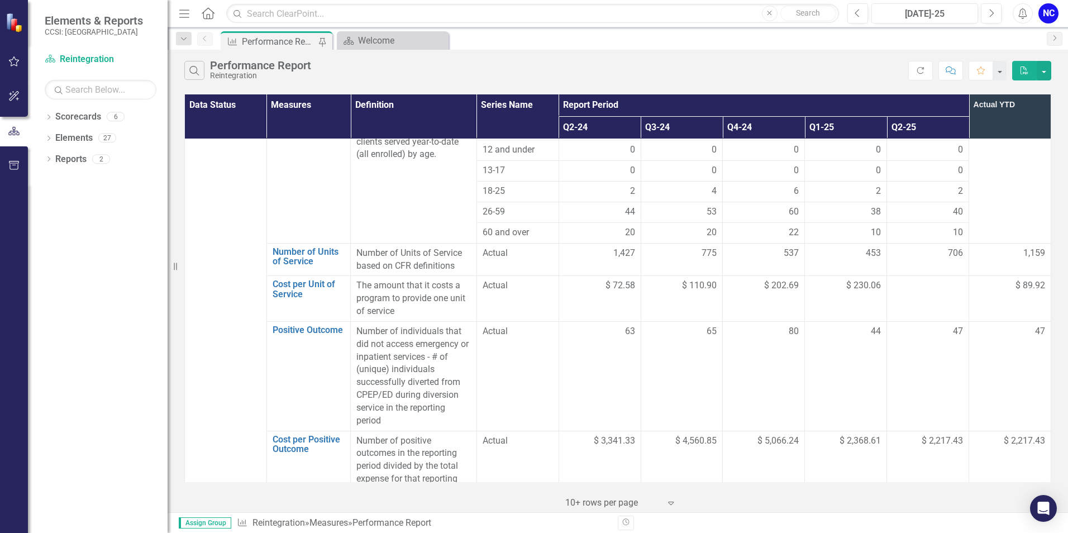
click at [926, 279] on div at bounding box center [928, 285] width 70 height 13
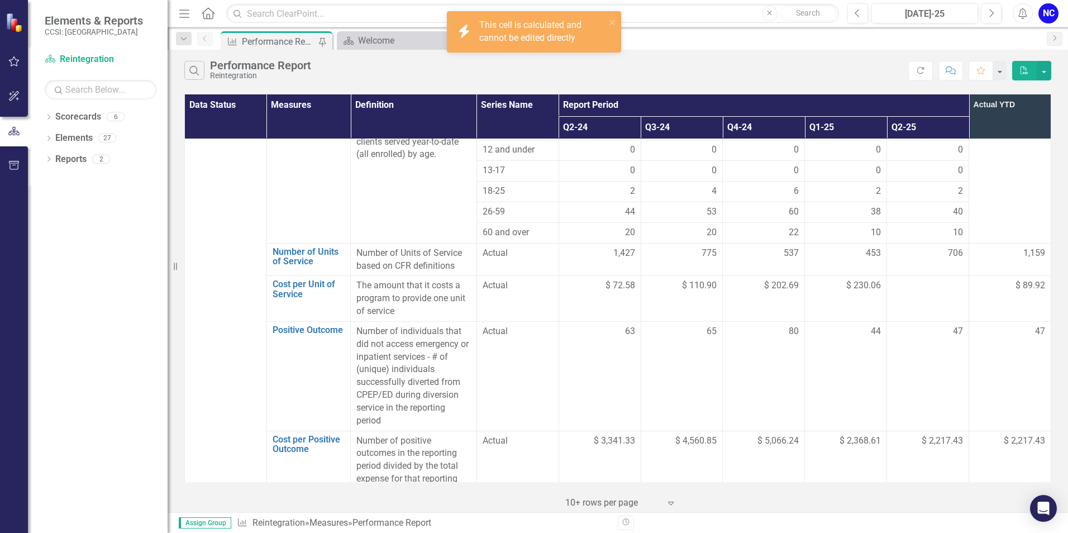
drag, startPoint x: 926, startPoint y: 250, endPoint x: 916, endPoint y: 251, distance: 10.2
click at [916, 279] on div at bounding box center [928, 285] width 70 height 13
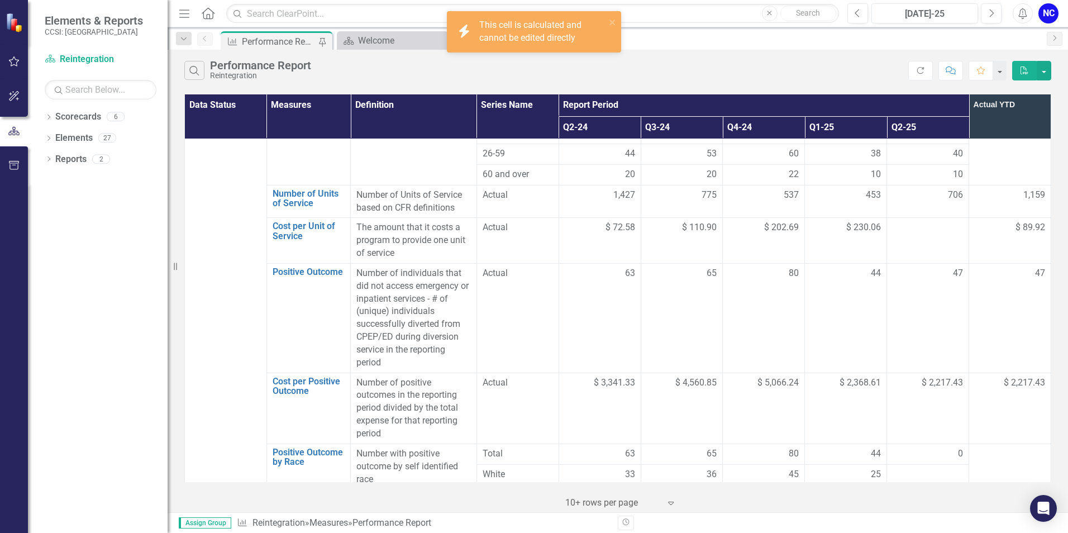
scroll to position [782, 0]
click at [942, 293] on td "47" at bounding box center [928, 320] width 82 height 110
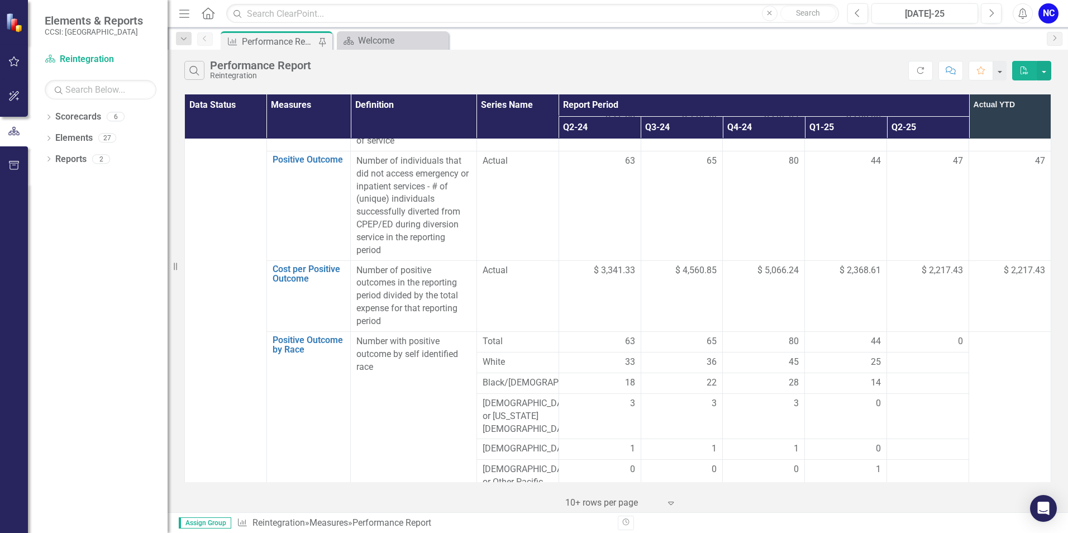
scroll to position [894, 0]
click at [930, 359] on div at bounding box center [928, 365] width 70 height 13
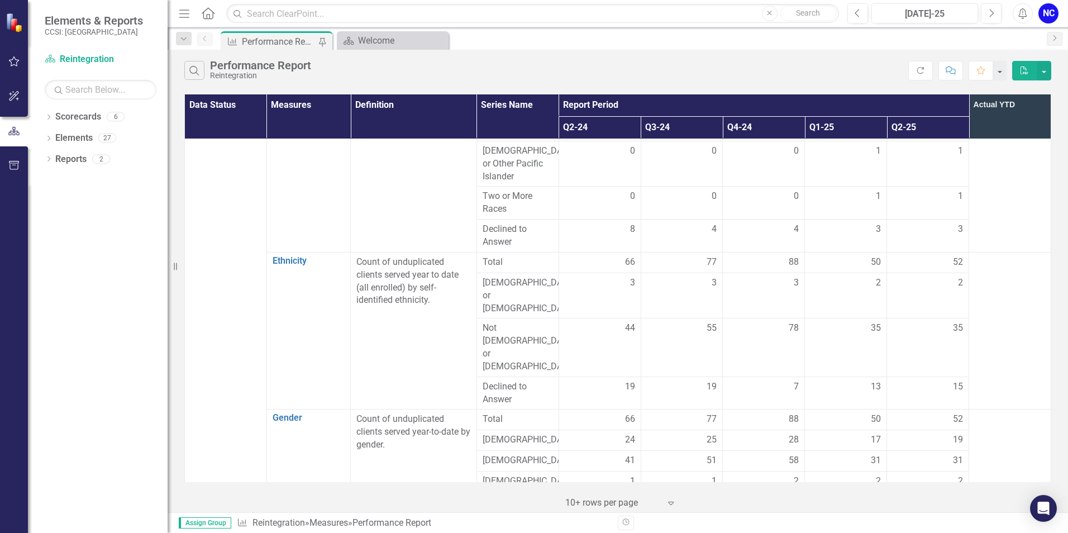
scroll to position [112, 0]
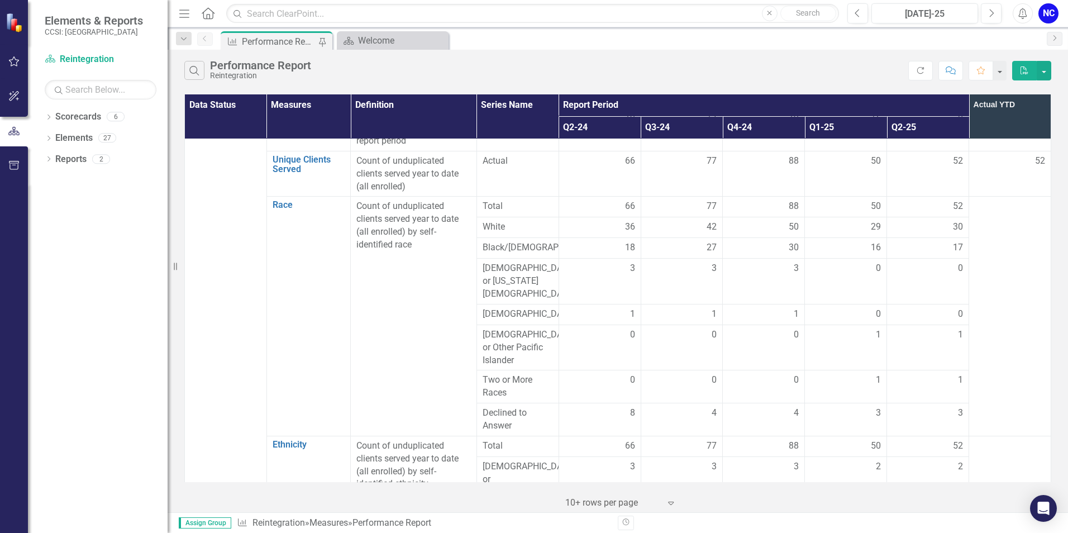
click at [669, 506] on icon "Expand" at bounding box center [670, 502] width 11 height 9
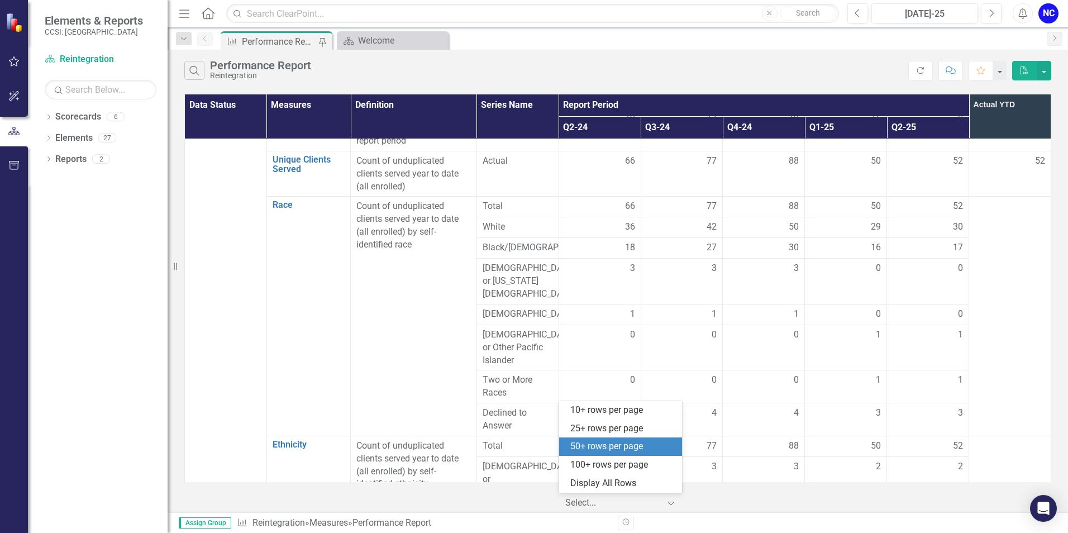
click at [623, 445] on div "50+ rows per page" at bounding box center [622, 446] width 105 height 13
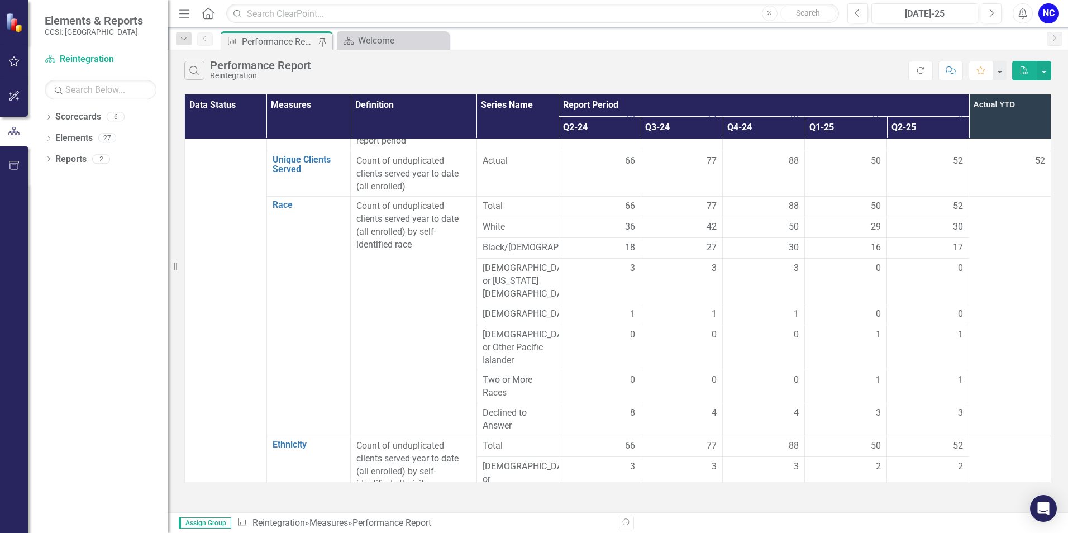
drag, startPoint x: 175, startPoint y: 271, endPoint x: -165, endPoint y: 270, distance: 339.7
click at [0, 270] on html "Elements & Reports CCSI: Erie Scorecard Reintegration Search Dropdown Scorecard…" at bounding box center [534, 266] width 1068 height 533
click at [953, 224] on span "30" at bounding box center [958, 227] width 10 height 13
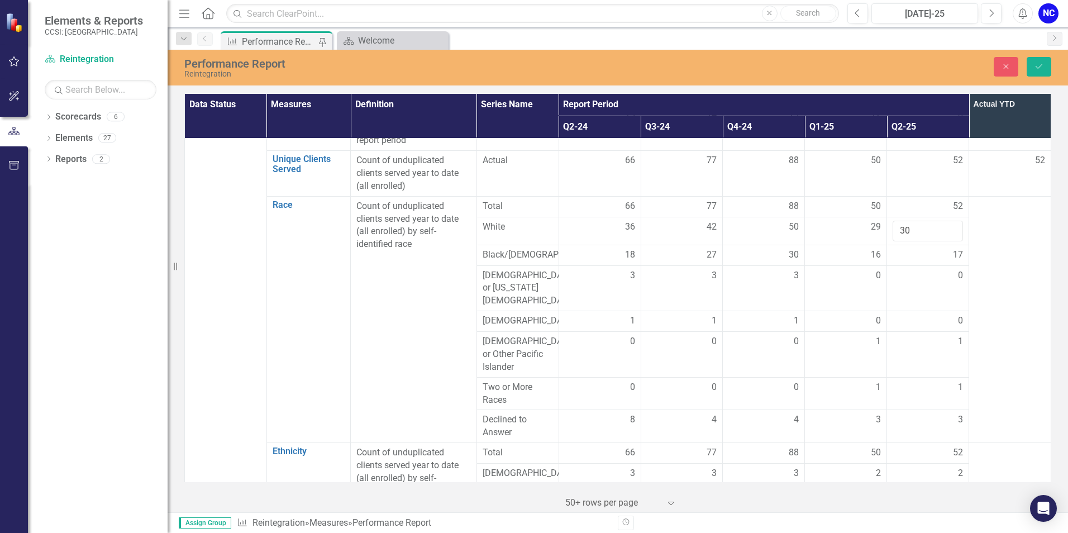
drag, startPoint x: 948, startPoint y: 224, endPoint x: 1029, endPoint y: 245, distance: 84.3
click at [1029, 245] on td at bounding box center [1010, 319] width 82 height 246
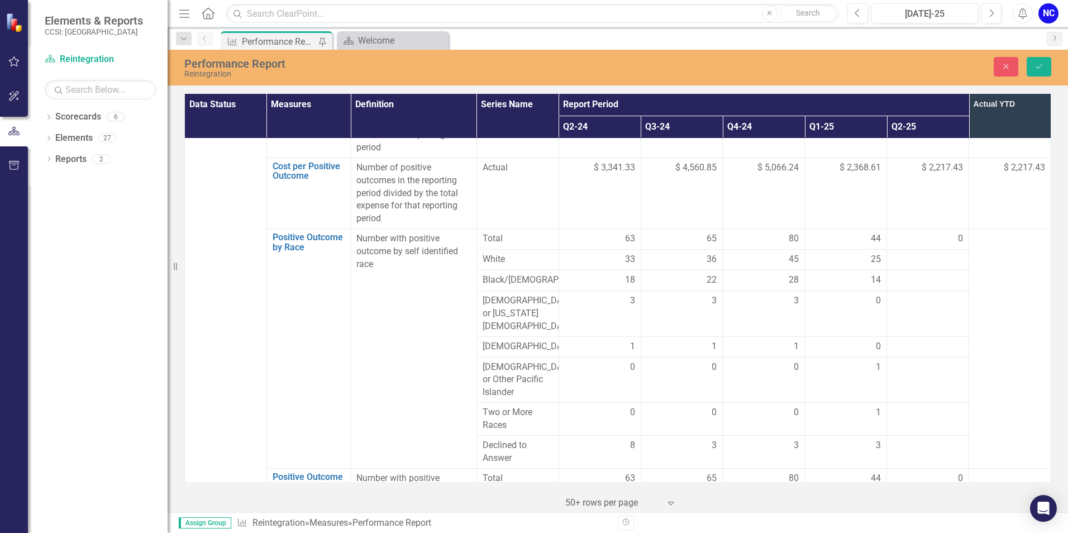
scroll to position [1006, 0]
click at [935, 254] on div at bounding box center [928, 260] width 70 height 13
click at [930, 254] on input "number" at bounding box center [928, 264] width 70 height 21
type input "27"
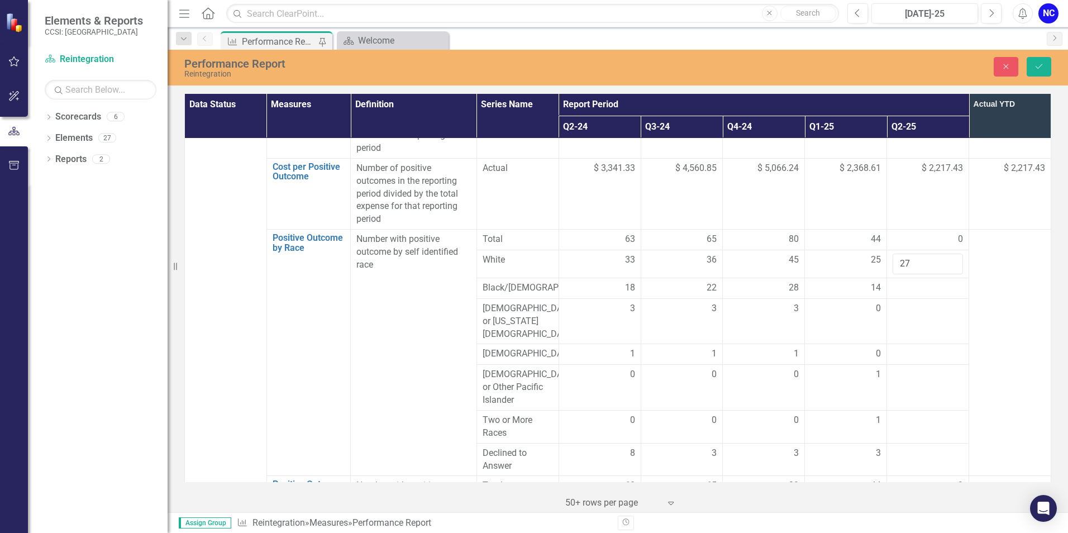
click at [900, 282] on div at bounding box center [928, 288] width 70 height 13
click at [901, 282] on div at bounding box center [928, 288] width 70 height 13
click at [900, 282] on input "number" at bounding box center [928, 292] width 70 height 21
type input "15"
click at [896, 310] on div at bounding box center [928, 316] width 70 height 13
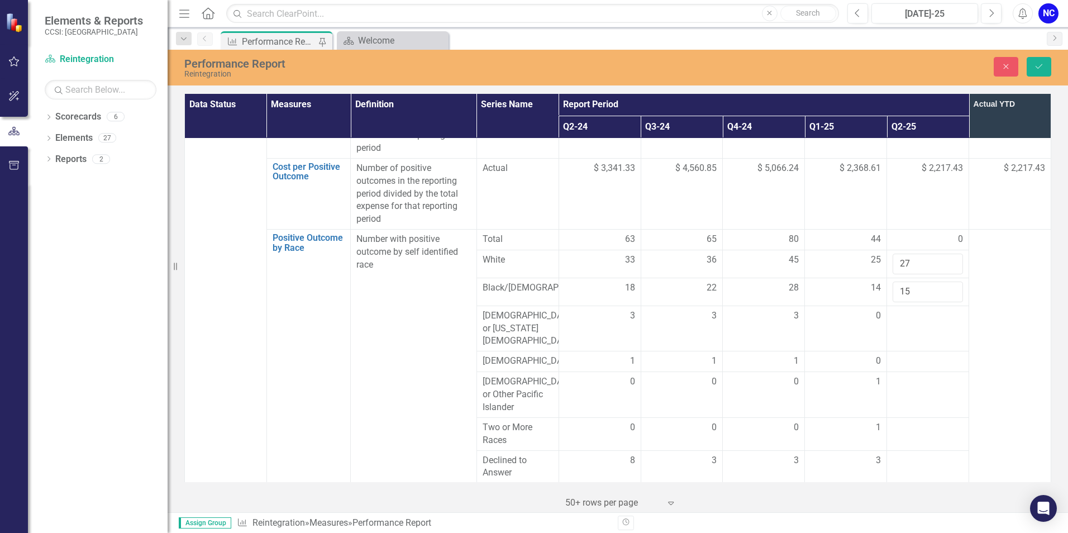
click at [896, 310] on div at bounding box center [928, 316] width 70 height 13
click at [896, 310] on input "number" at bounding box center [928, 320] width 70 height 21
type input "0"
click at [895, 355] on div at bounding box center [928, 361] width 70 height 13
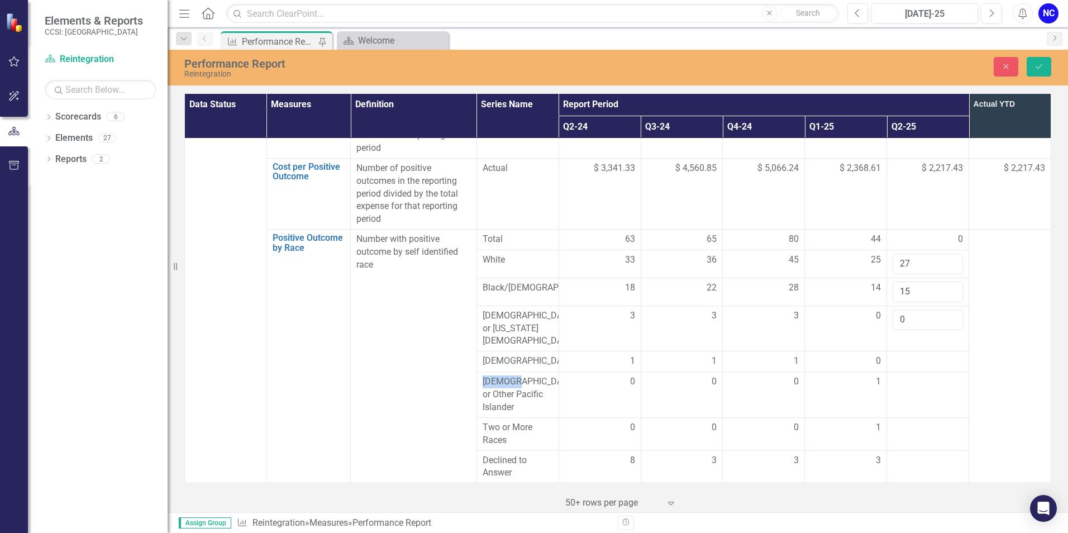
click at [895, 355] on div at bounding box center [928, 361] width 70 height 13
click at [895, 355] on input "number" at bounding box center [928, 365] width 70 height 21
type input "0"
click at [894, 379] on td at bounding box center [928, 402] width 82 height 46
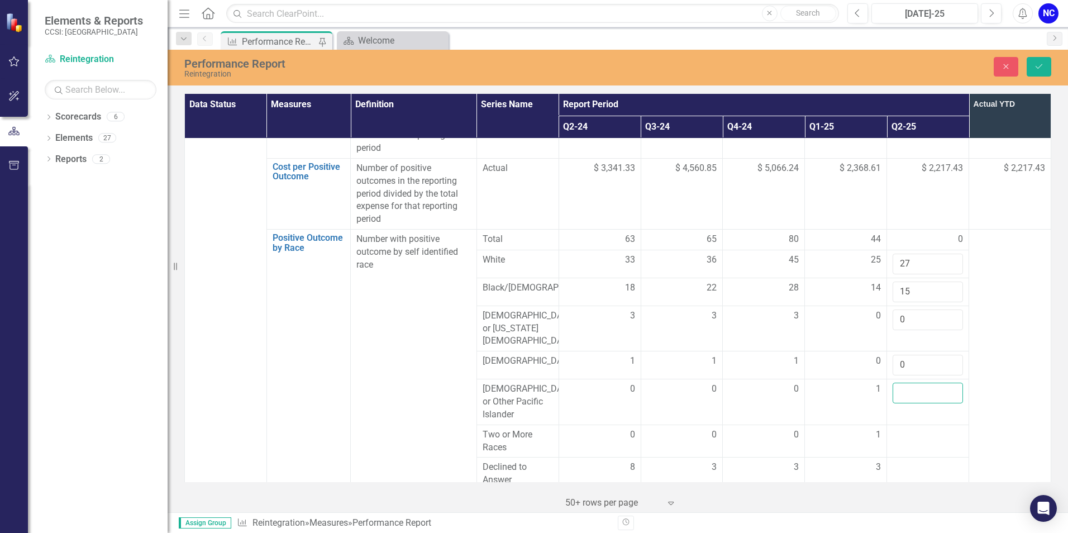
click at [895, 383] on input "number" at bounding box center [928, 393] width 70 height 21
type input "1"
click at [895, 429] on div at bounding box center [928, 435] width 70 height 13
click at [894, 429] on input "number" at bounding box center [928, 439] width 70 height 21
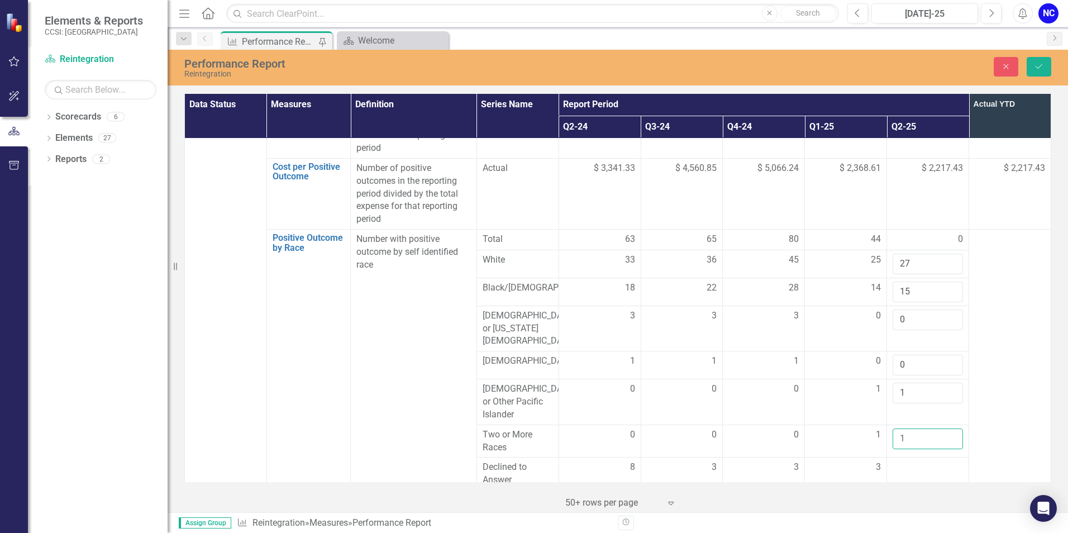
type input "1"
click at [900, 461] on div at bounding box center [928, 467] width 70 height 13
click at [900, 461] on input "number" at bounding box center [928, 471] width 70 height 21
type input "3"
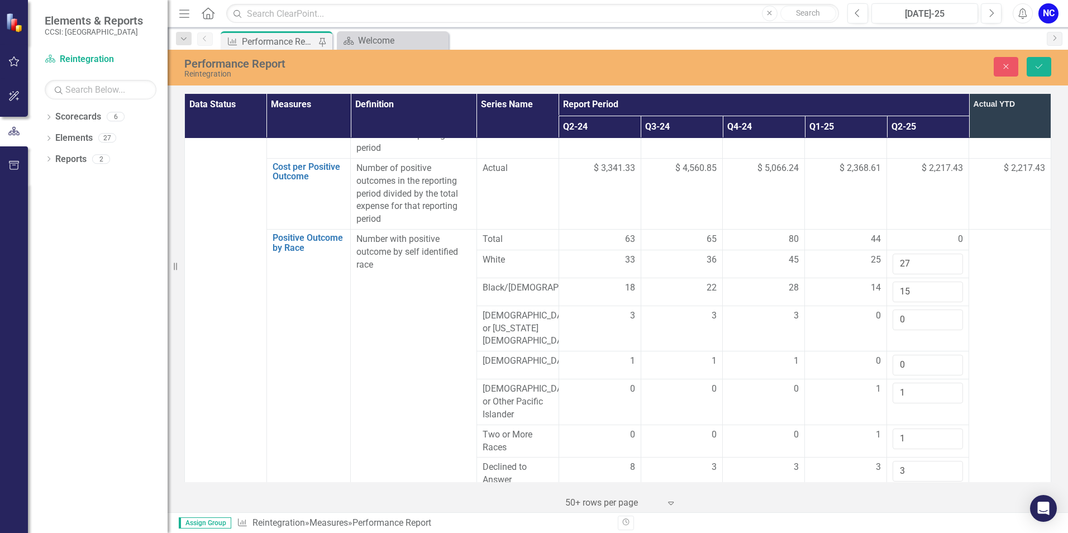
click at [995, 356] on td at bounding box center [1010, 360] width 82 height 261
click at [1038, 64] on icon "Save" at bounding box center [1039, 67] width 10 height 8
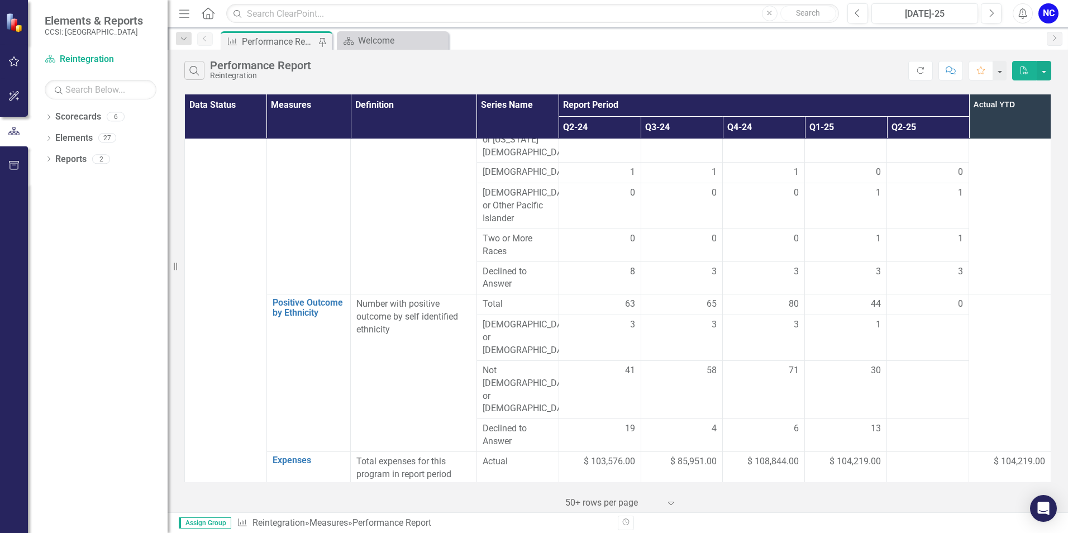
scroll to position [1229, 0]
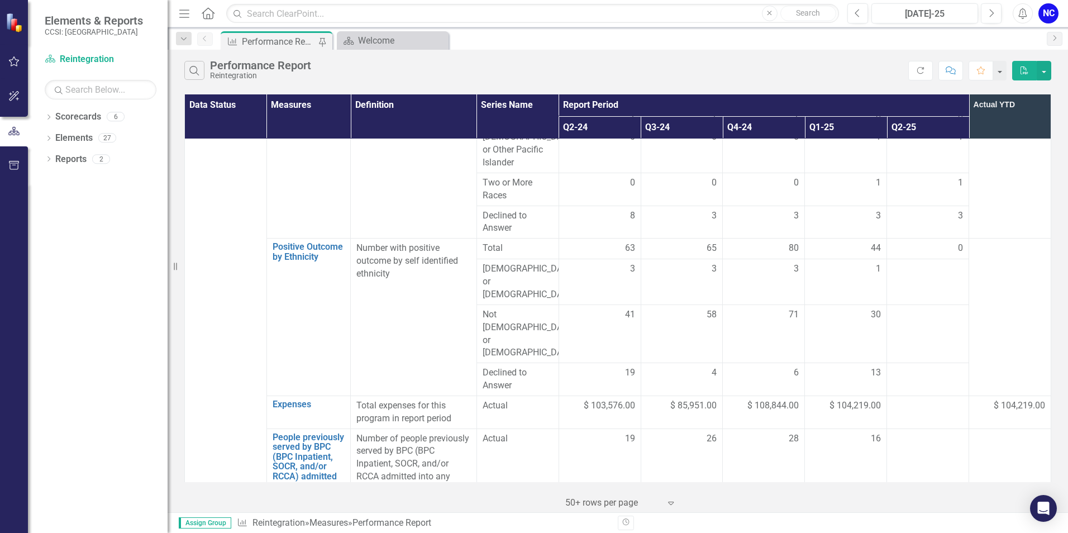
click at [920, 263] on div at bounding box center [928, 269] width 70 height 13
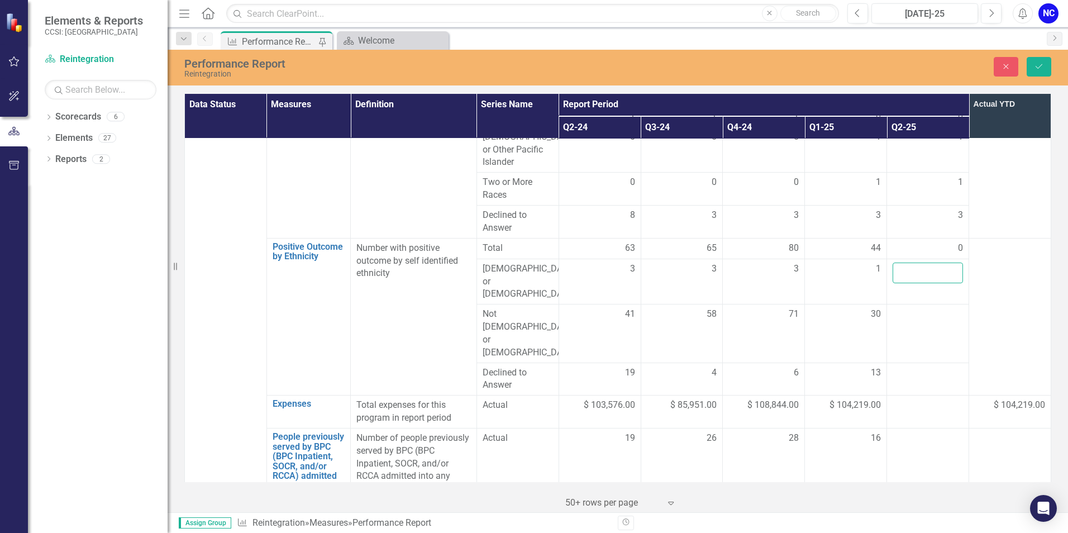
click at [916, 263] on input "number" at bounding box center [928, 273] width 70 height 21
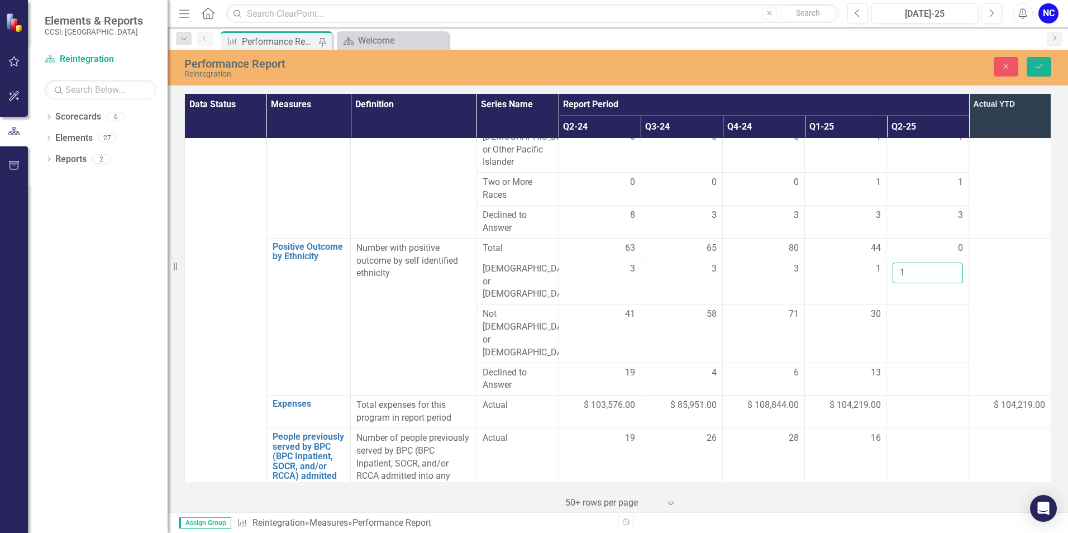
type input "1"
click at [916, 308] on div at bounding box center [928, 314] width 70 height 13
drag, startPoint x: 916, startPoint y: 258, endPoint x: 915, endPoint y: 264, distance: 6.4
click at [915, 308] on input "number" at bounding box center [928, 318] width 70 height 21
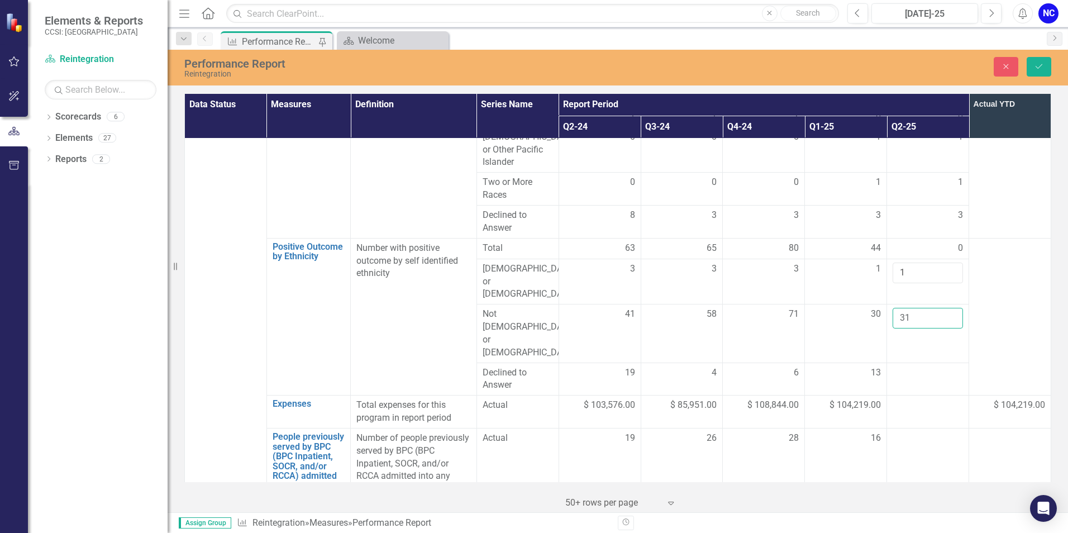
type input "31"
click at [907, 367] on div at bounding box center [928, 373] width 70 height 13
drag, startPoint x: 907, startPoint y: 293, endPoint x: 906, endPoint y: 302, distance: 9.6
click at [906, 367] on input "number" at bounding box center [928, 377] width 70 height 21
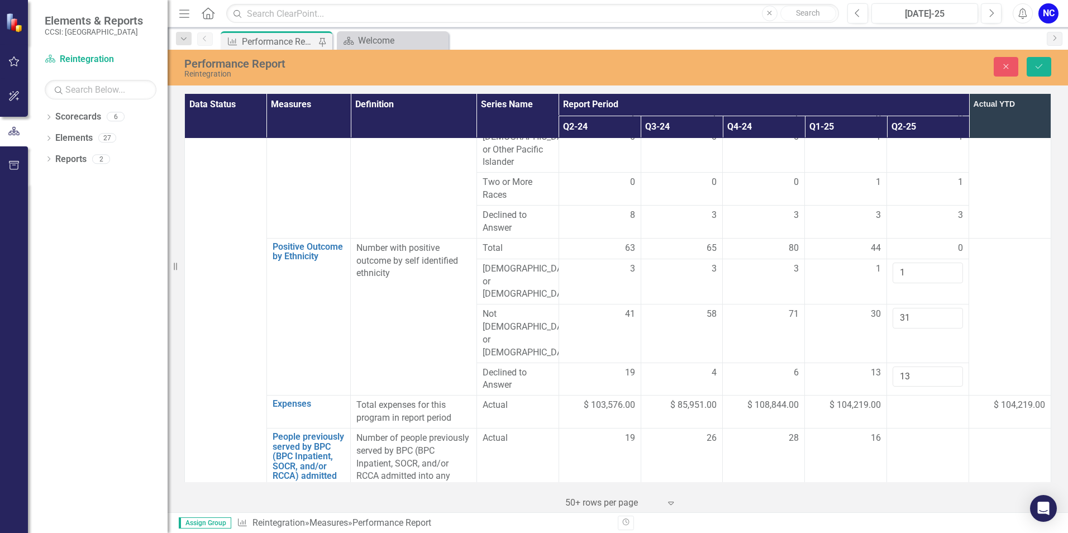
click at [991, 242] on div at bounding box center [1010, 248] width 70 height 13
click at [905, 367] on input "13" at bounding box center [928, 377] width 70 height 21
type input "15"
click at [1038, 69] on icon "Save" at bounding box center [1039, 67] width 10 height 8
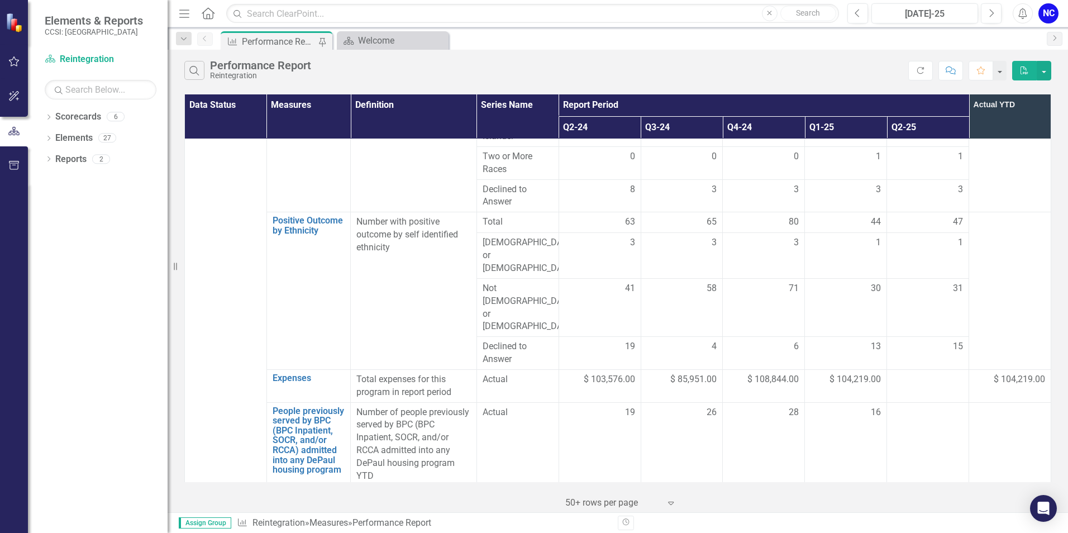
scroll to position [1254, 0]
click at [921, 374] on div at bounding box center [928, 380] width 70 height 13
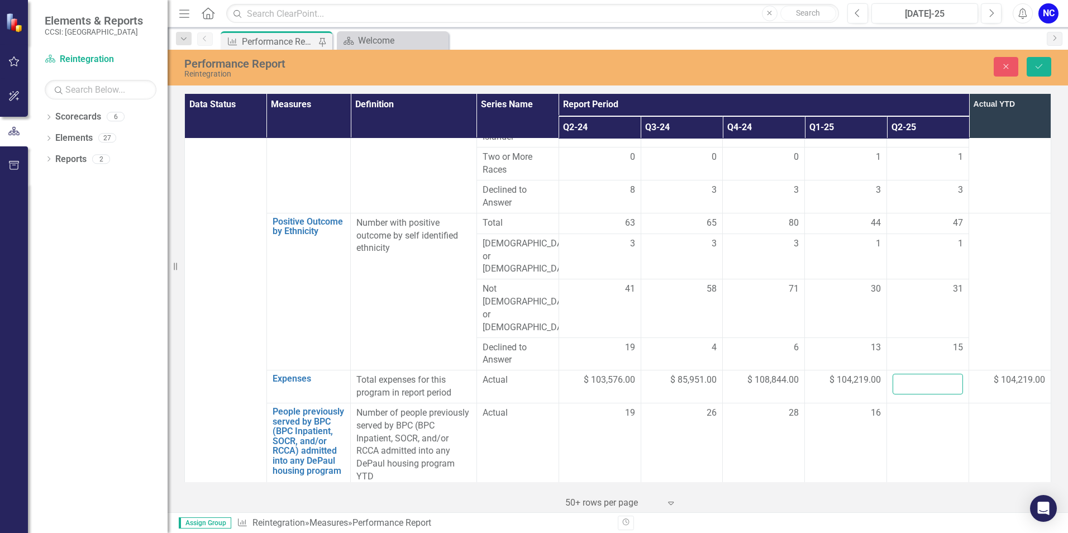
drag, startPoint x: 921, startPoint y: 301, endPoint x: 916, endPoint y: 304, distance: 6.0
click at [916, 374] on input "number" at bounding box center [928, 384] width 70 height 21
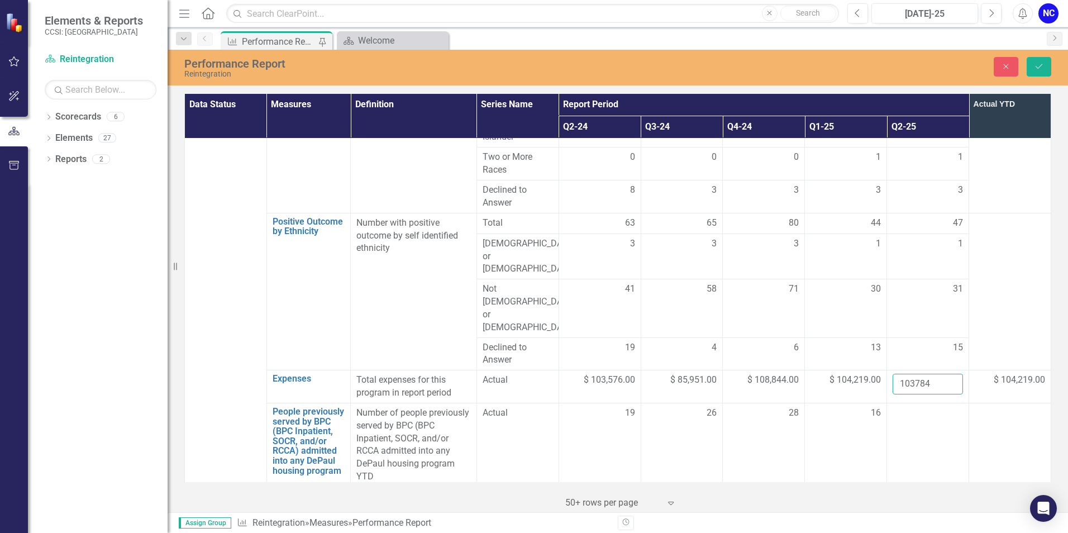
type input "103784"
click at [911, 403] on td at bounding box center [928, 445] width 82 height 84
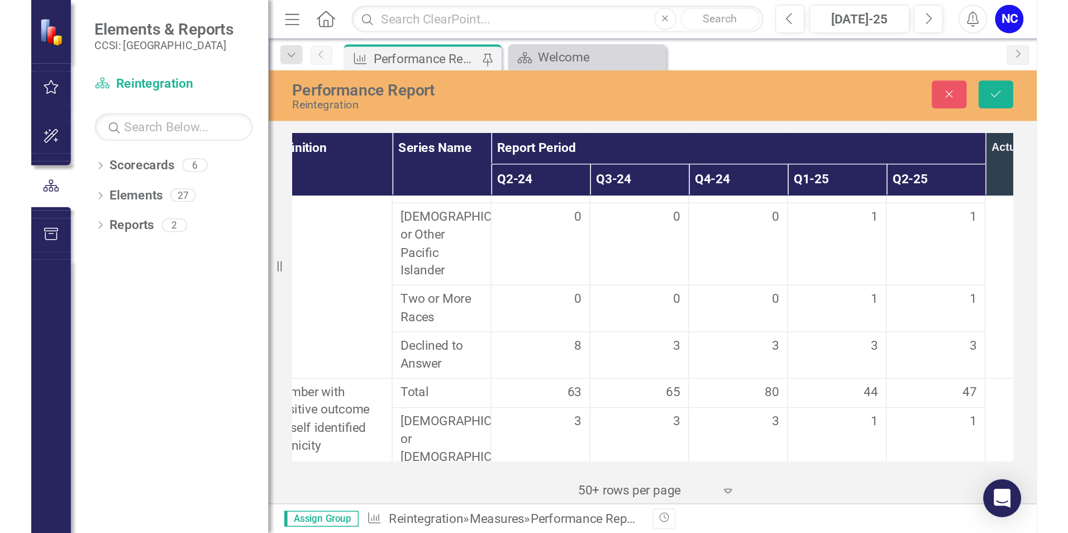
scroll to position [1254, 159]
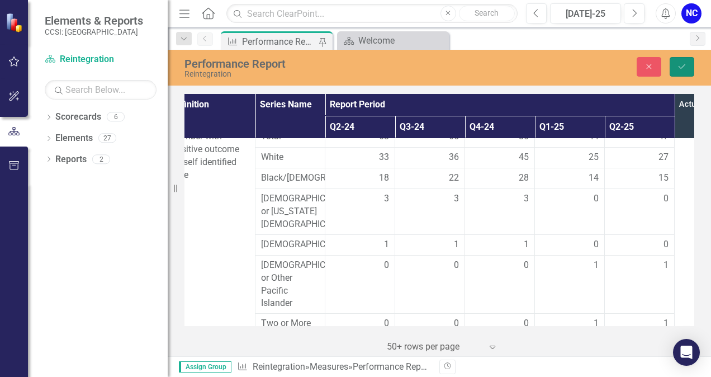
click at [684, 69] on icon "Save" at bounding box center [682, 67] width 10 height 8
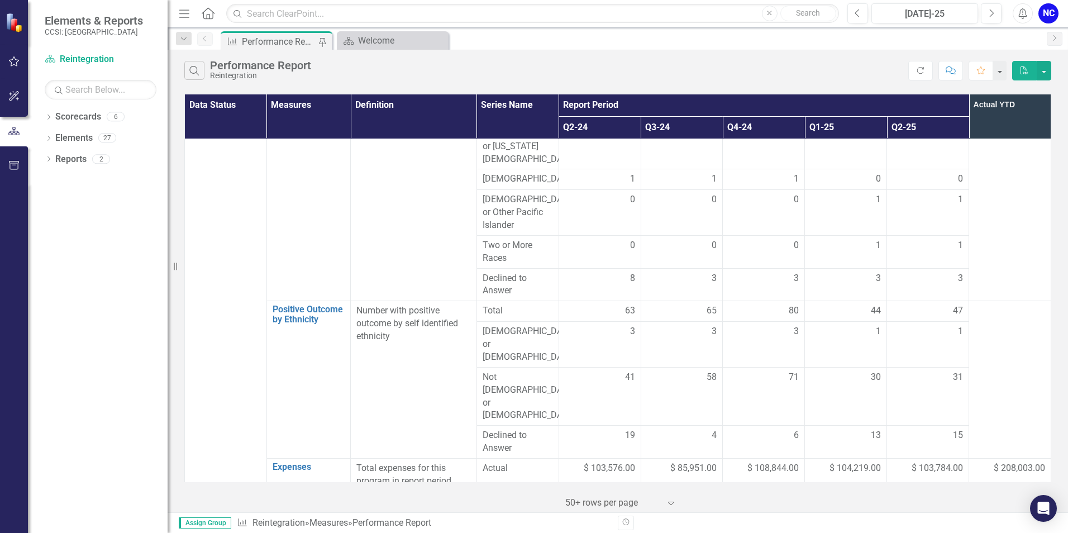
scroll to position [1341, 0]
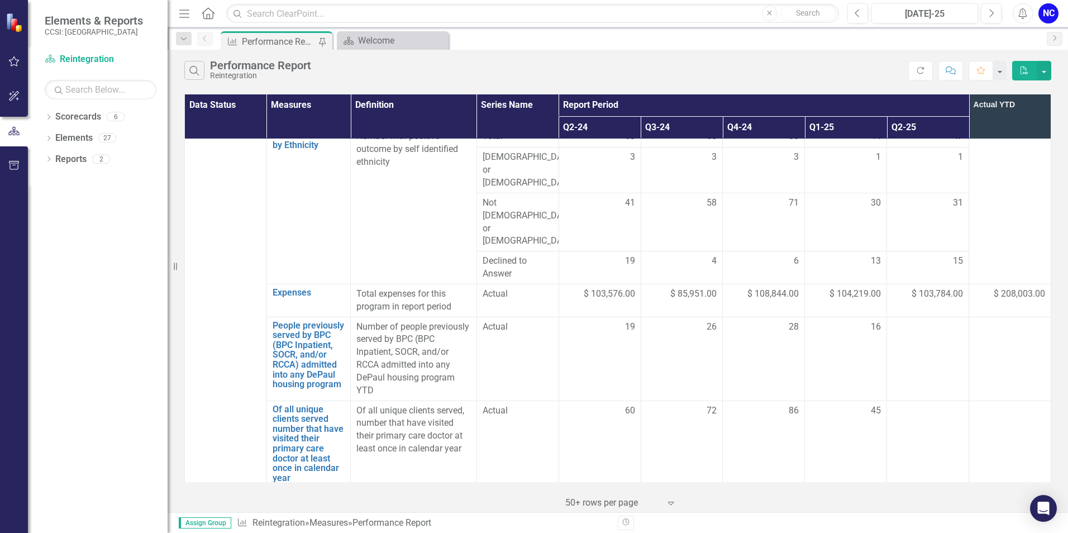
click at [924, 317] on td at bounding box center [928, 359] width 82 height 84
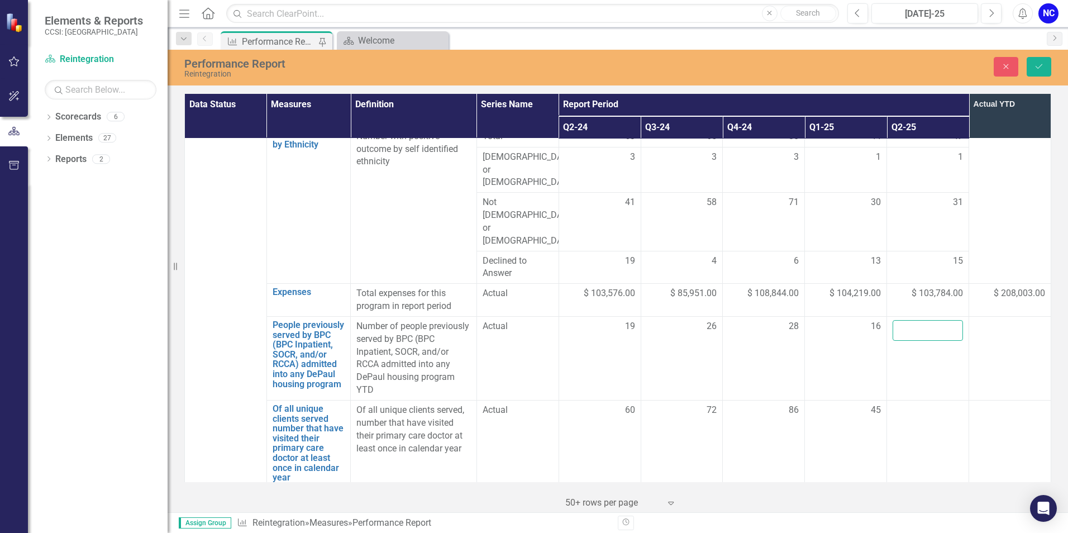
click at [920, 320] on input "number" at bounding box center [928, 330] width 70 height 21
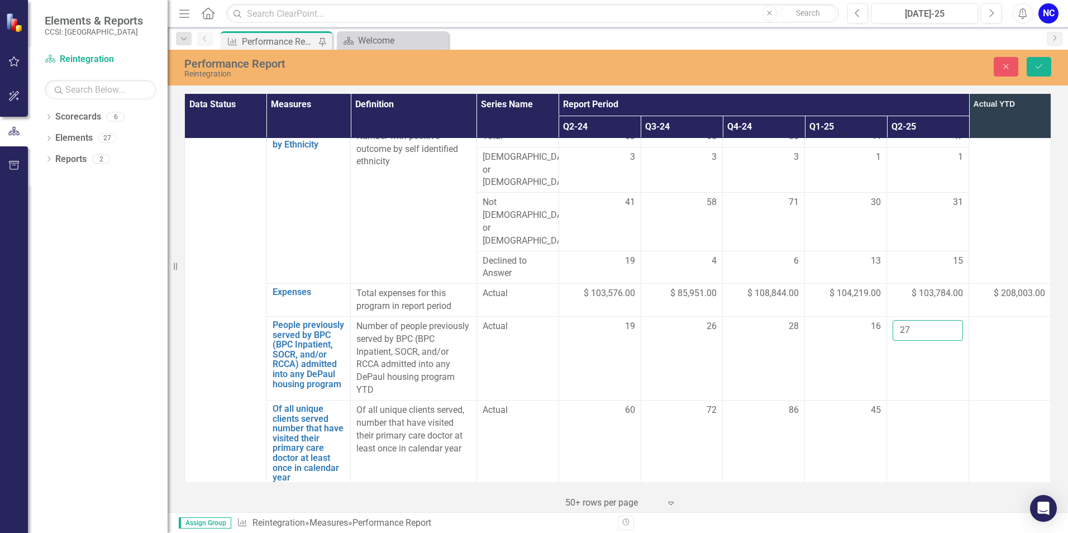
type input "27"
click at [943, 404] on div at bounding box center [928, 410] width 70 height 13
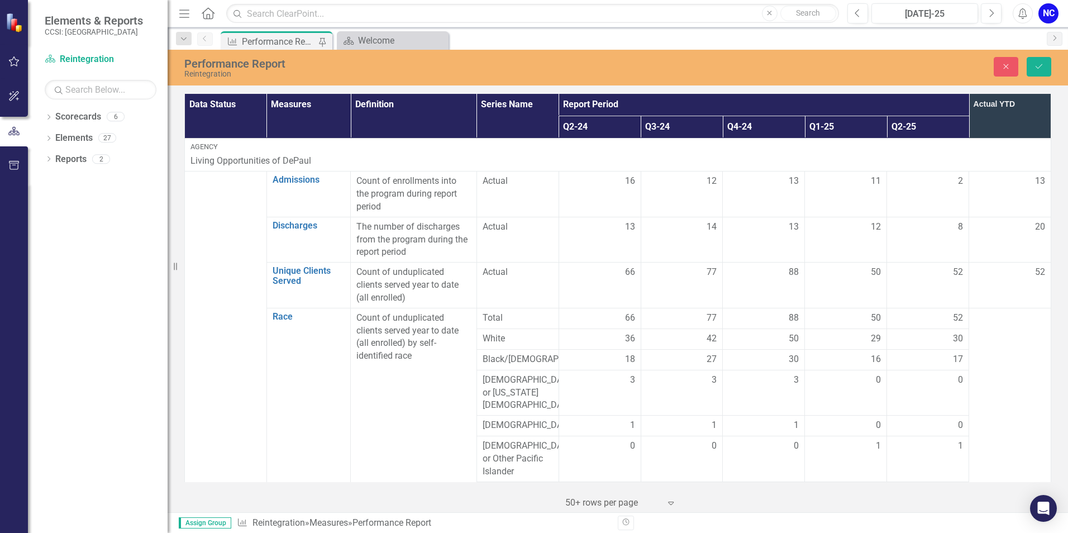
scroll to position [1341, 0]
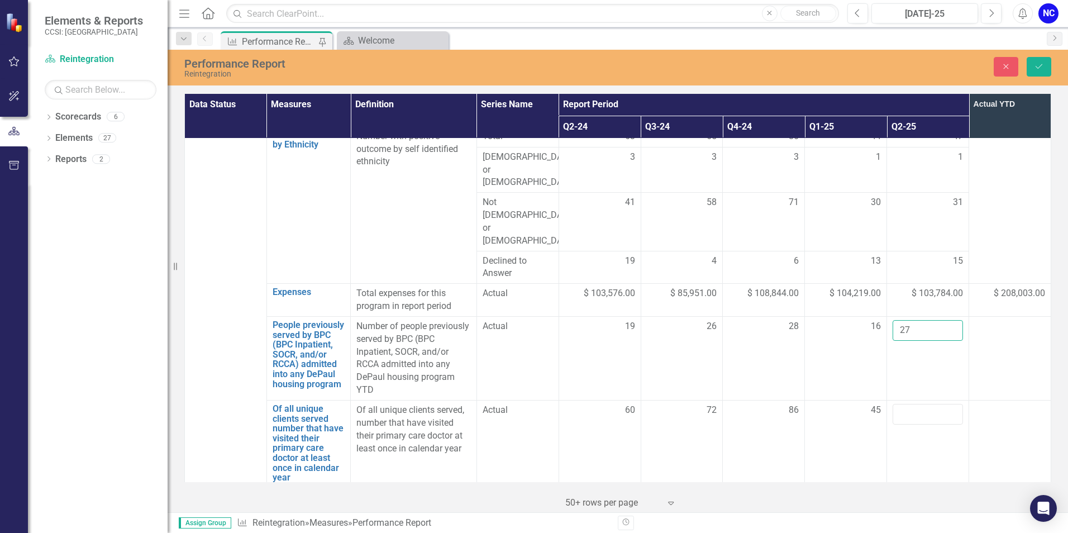
drag, startPoint x: 921, startPoint y: 250, endPoint x: 799, endPoint y: 234, distance: 122.3
click at [799, 234] on tbody "Agency Living Opportunities of DePaul Admissions Link Open Element Count of enr…" at bounding box center [618, 96] width 867 height 2596
type input "17"
click button "Save" at bounding box center [1039, 67] width 25 height 20
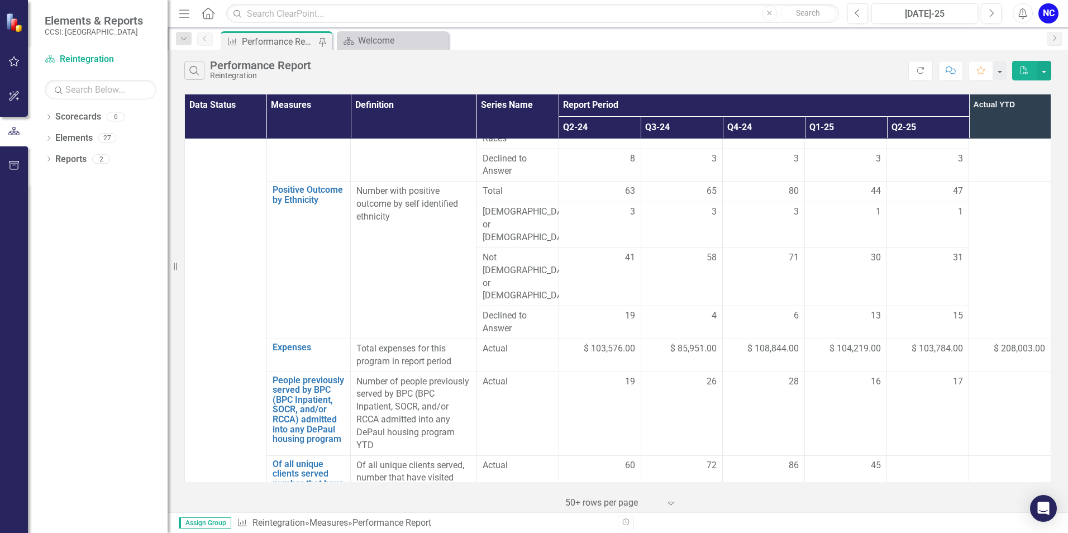
scroll to position [1285, 0]
click at [918, 460] on div at bounding box center [928, 466] width 70 height 13
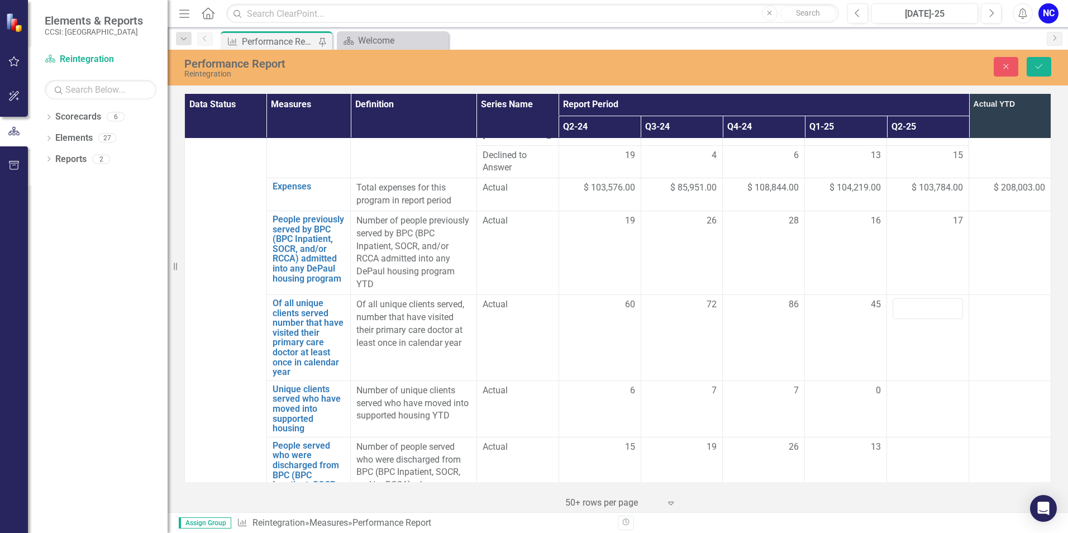
scroll to position [1453, 0]
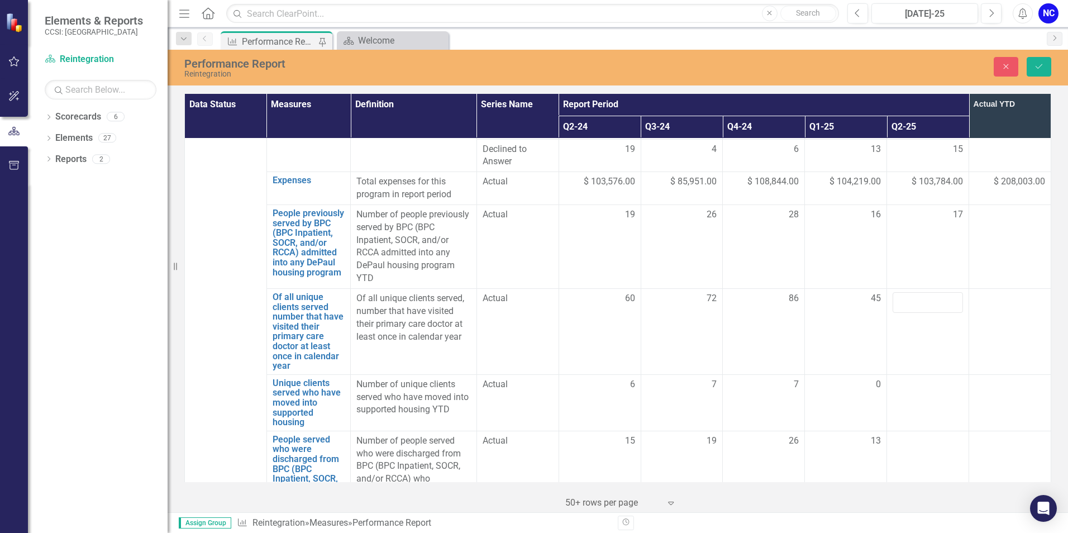
click at [903, 435] on div at bounding box center [928, 441] width 70 height 13
click at [903, 435] on input "number" at bounding box center [928, 445] width 70 height 21
type input "15"
click at [1041, 73] on button "Save" at bounding box center [1039, 67] width 25 height 20
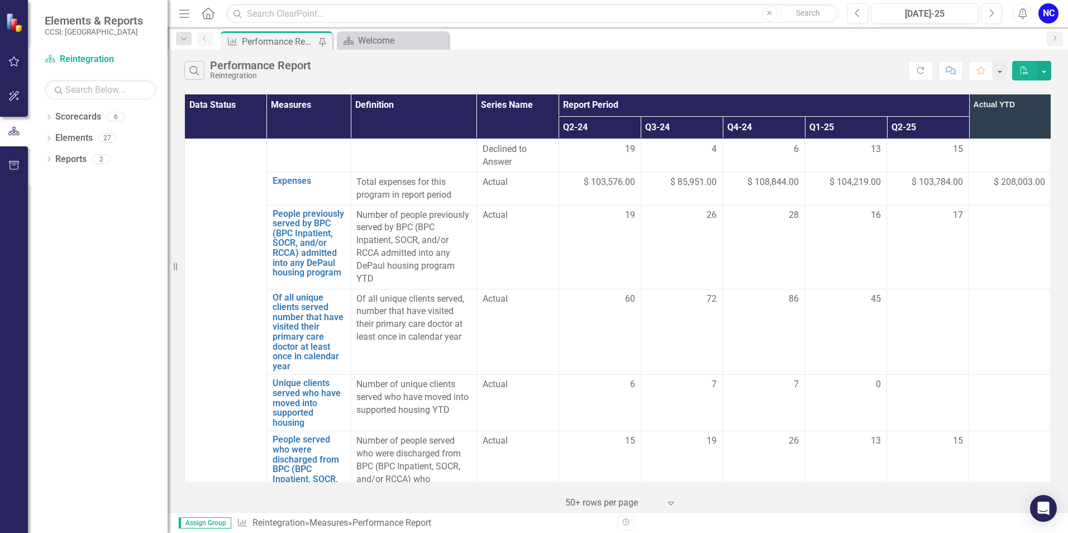
click at [928, 375] on td at bounding box center [928, 403] width 82 height 56
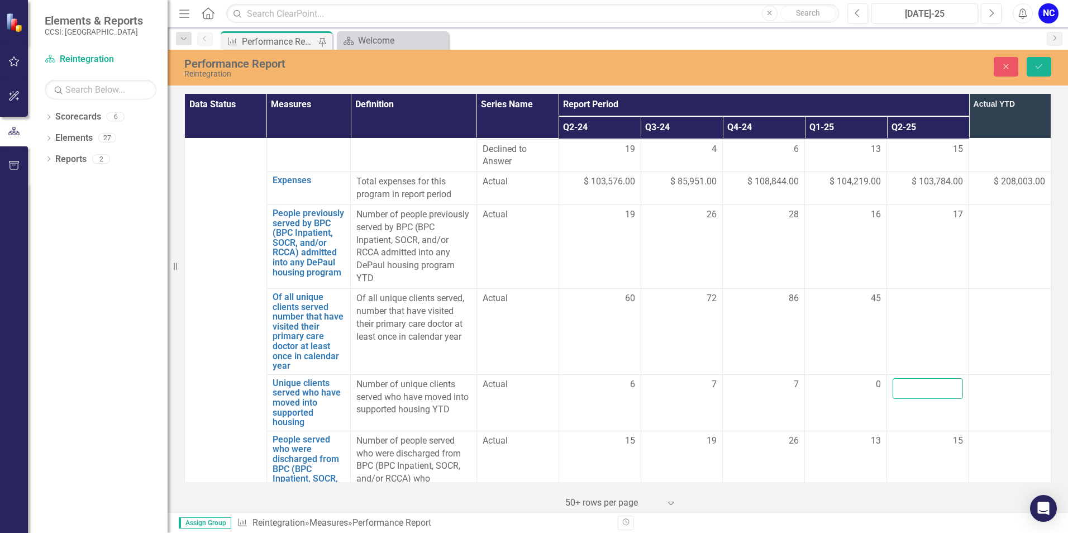
click at [920, 378] on input "number" at bounding box center [928, 388] width 70 height 21
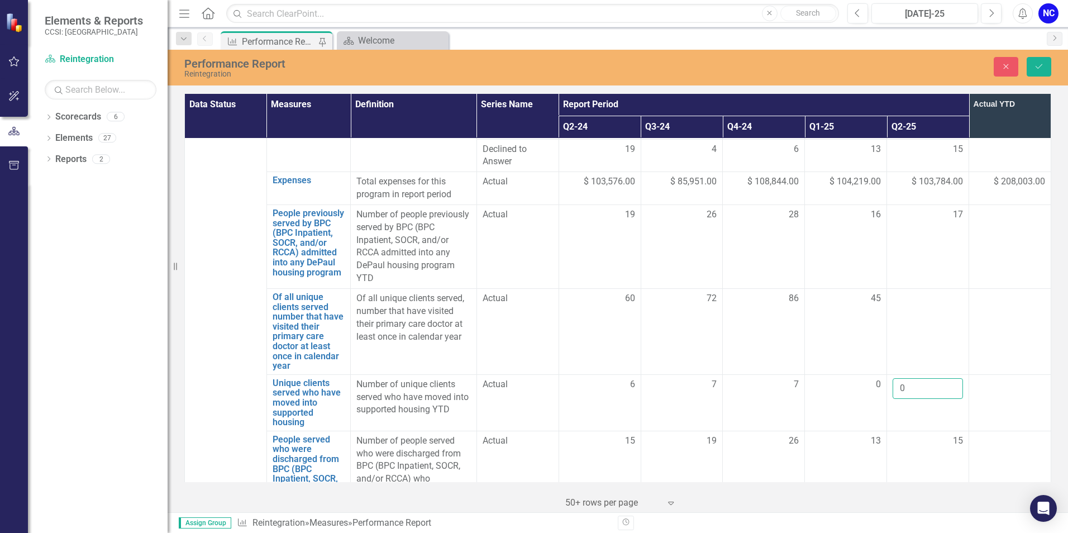
type input "0"
click at [887, 289] on td at bounding box center [928, 332] width 82 height 86
click at [933, 289] on td at bounding box center [928, 332] width 82 height 86
click at [920, 292] on input "number" at bounding box center [928, 302] width 70 height 21
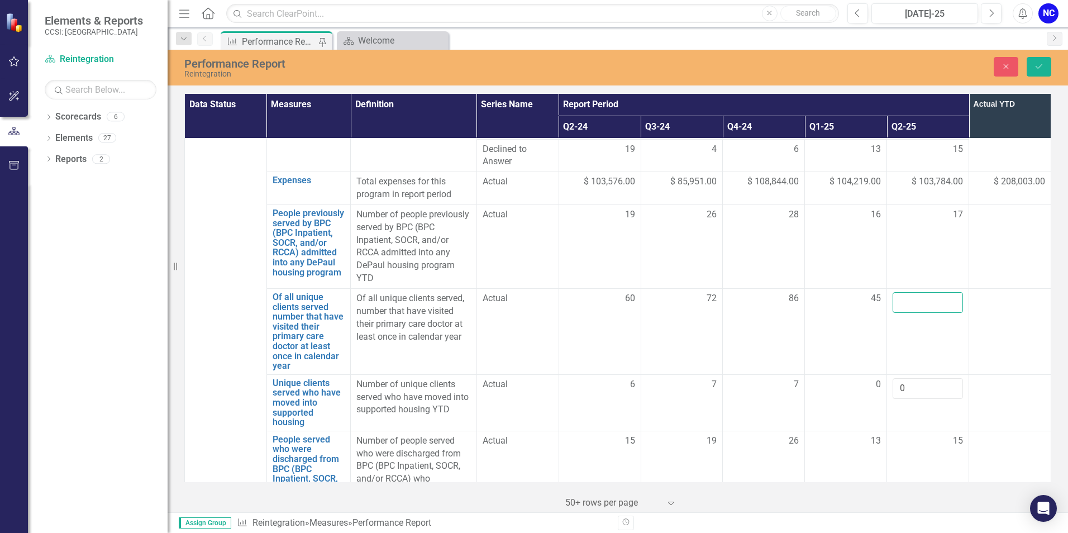
click at [926, 292] on input "number" at bounding box center [928, 302] width 70 height 21
type input "52"
click at [1044, 69] on icon "Save" at bounding box center [1039, 67] width 10 height 8
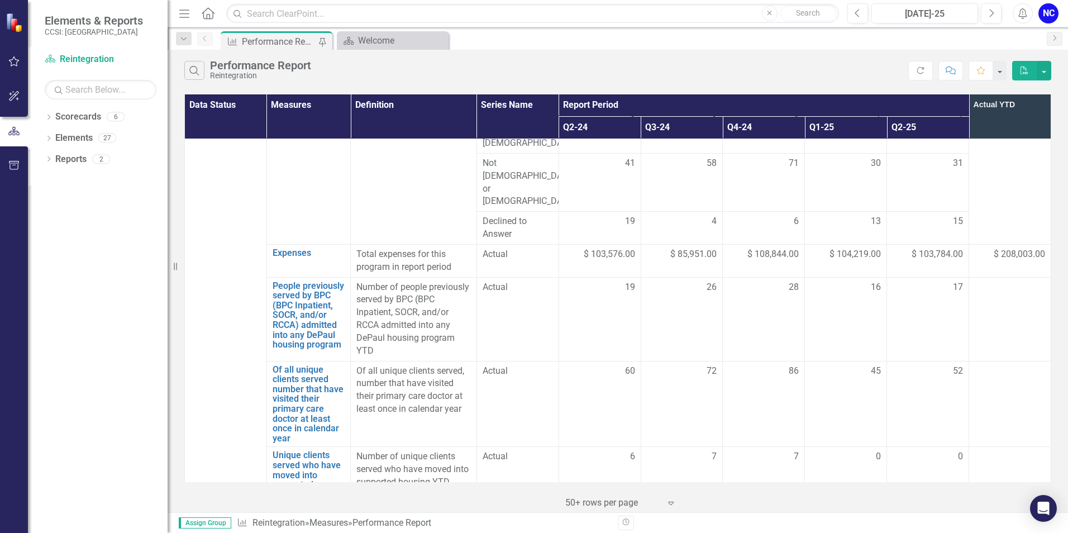
scroll to position [1478, 0]
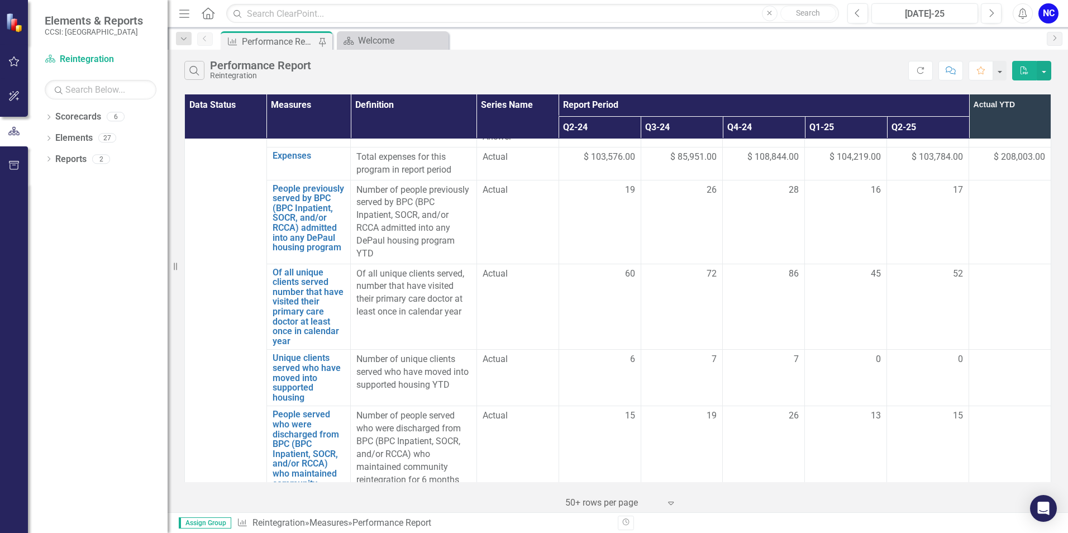
click at [950, 350] on td "0" at bounding box center [928, 378] width 82 height 56
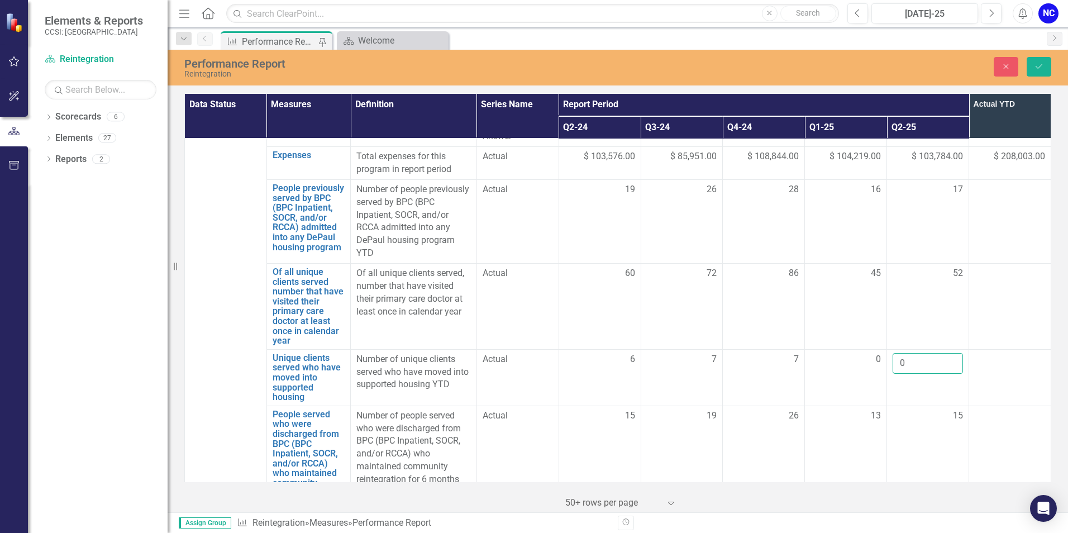
drag, startPoint x: 950, startPoint y: 293, endPoint x: 940, endPoint y: 285, distance: 12.0
click at [940, 353] on input "0" at bounding box center [928, 363] width 70 height 21
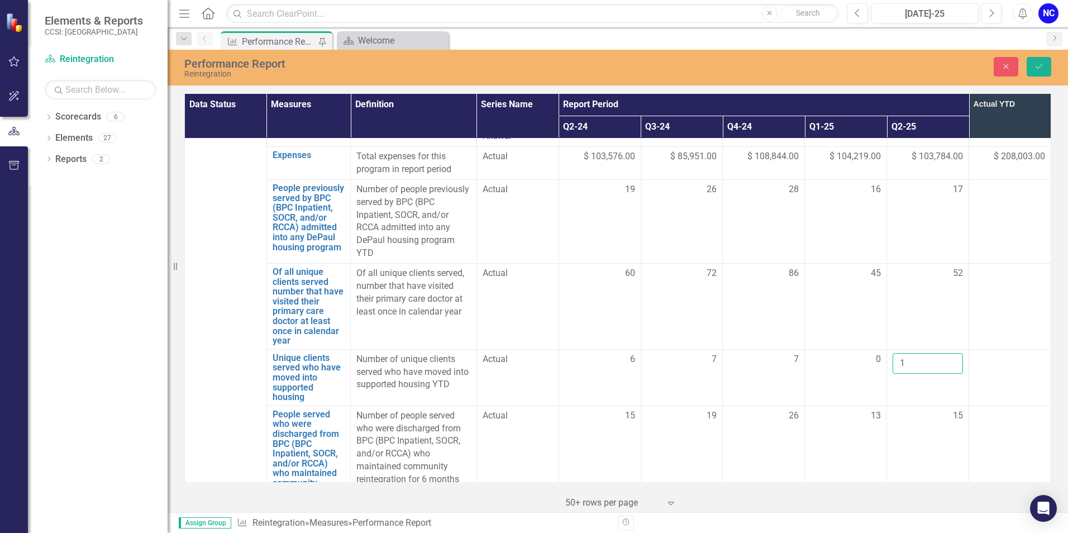
type input "1"
click at [1044, 68] on icon "Save" at bounding box center [1039, 67] width 10 height 8
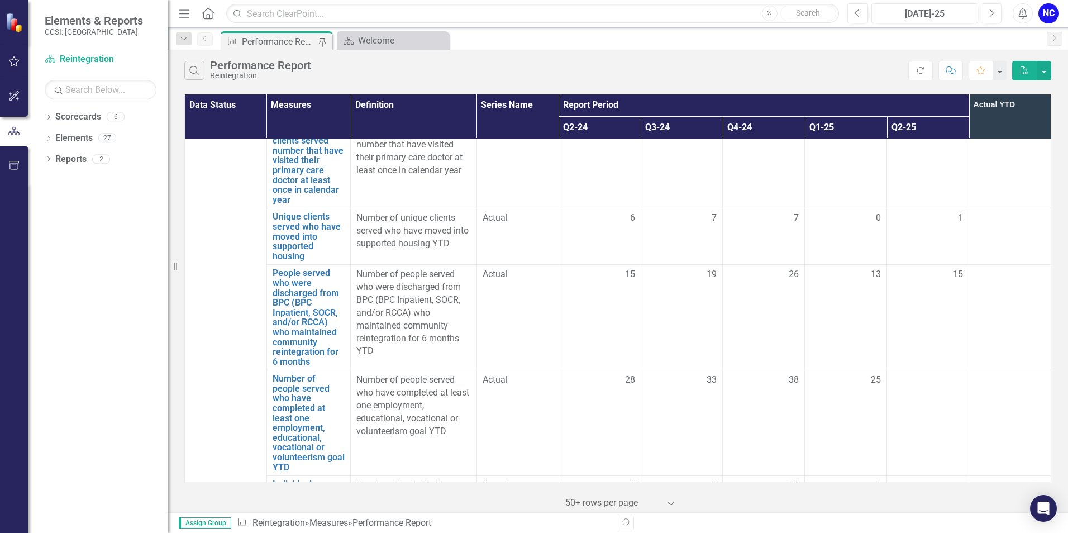
scroll to position [1620, 0]
click at [923, 369] on td at bounding box center [928, 422] width 82 height 106
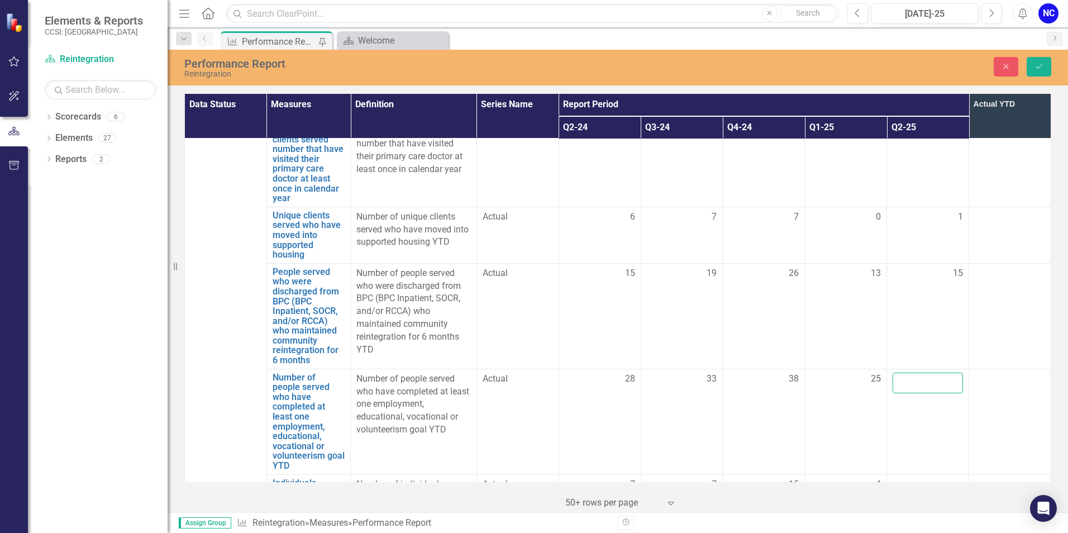
click at [910, 373] on input "number" at bounding box center [928, 383] width 70 height 21
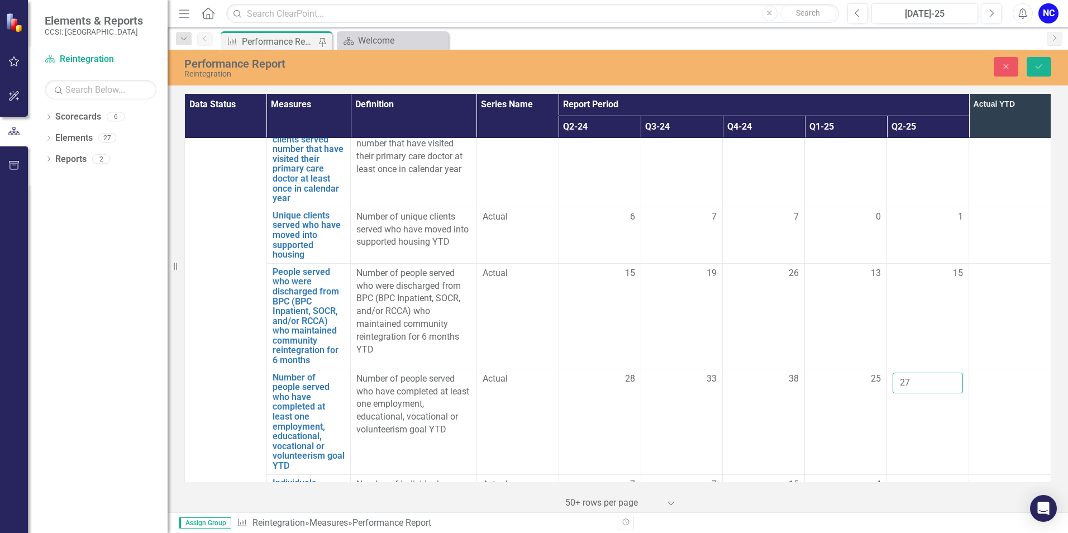
type input "27"
click at [1046, 63] on button "Save" at bounding box center [1039, 67] width 25 height 20
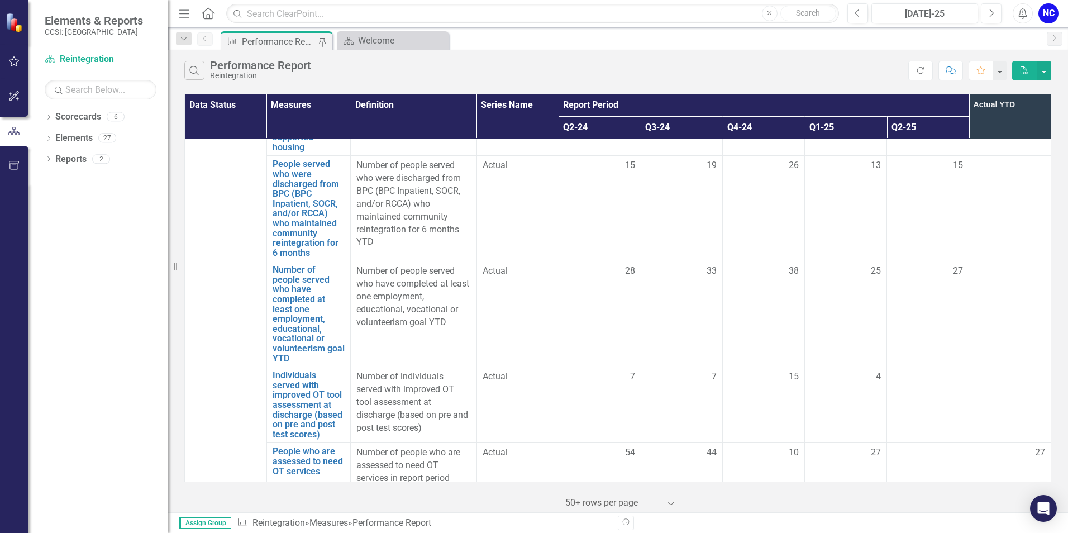
scroll to position [1732, 0]
click at [923, 363] on td at bounding box center [928, 401] width 82 height 76
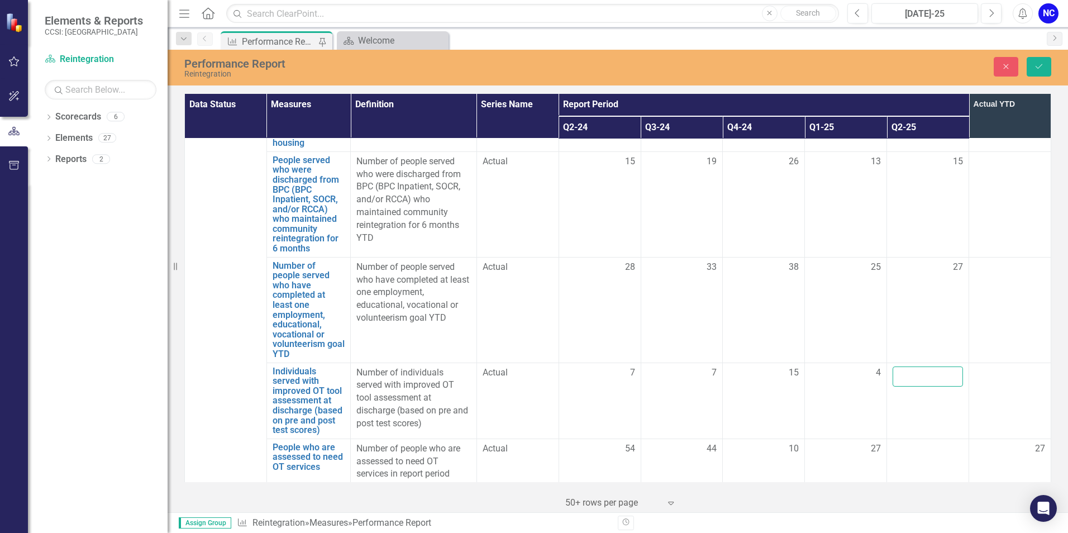
click at [921, 367] on input "number" at bounding box center [928, 377] width 70 height 21
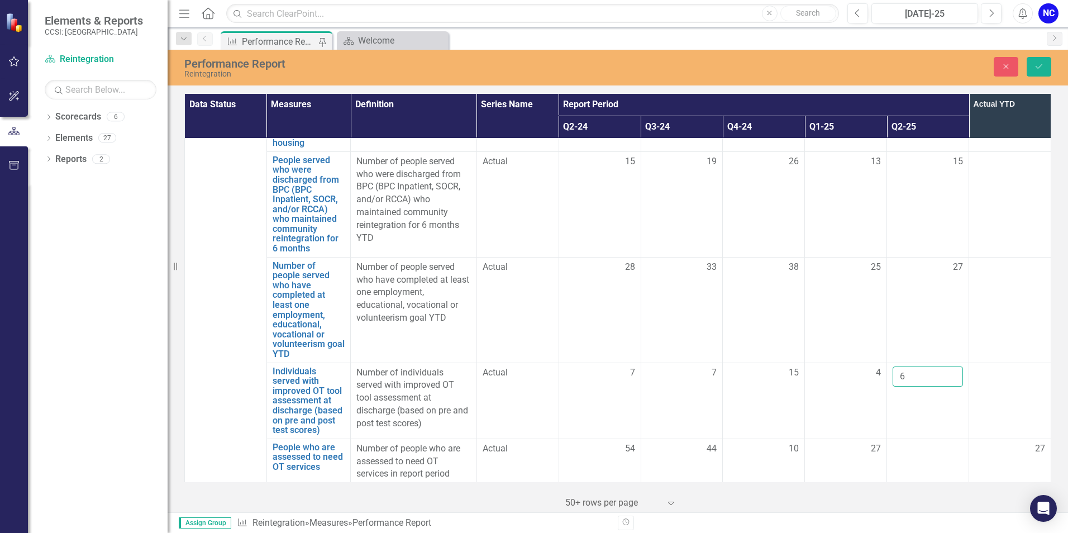
type input "6"
click at [922, 439] on td at bounding box center [928, 462] width 82 height 46
click at [924, 439] on td at bounding box center [928, 462] width 82 height 46
drag, startPoint x: 924, startPoint y: 378, endPoint x: 901, endPoint y: 370, distance: 23.7
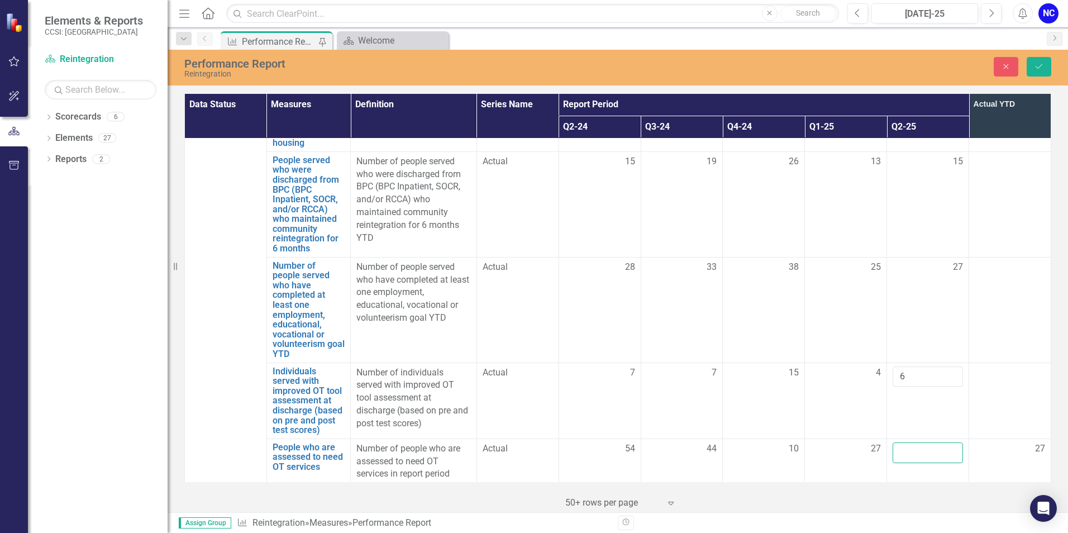
click at [901, 442] on input "number" at bounding box center [928, 452] width 70 height 21
click at [930, 442] on input "number" at bounding box center [928, 452] width 70 height 21
type input "49"
click at [917, 488] on div at bounding box center [928, 494] width 70 height 13
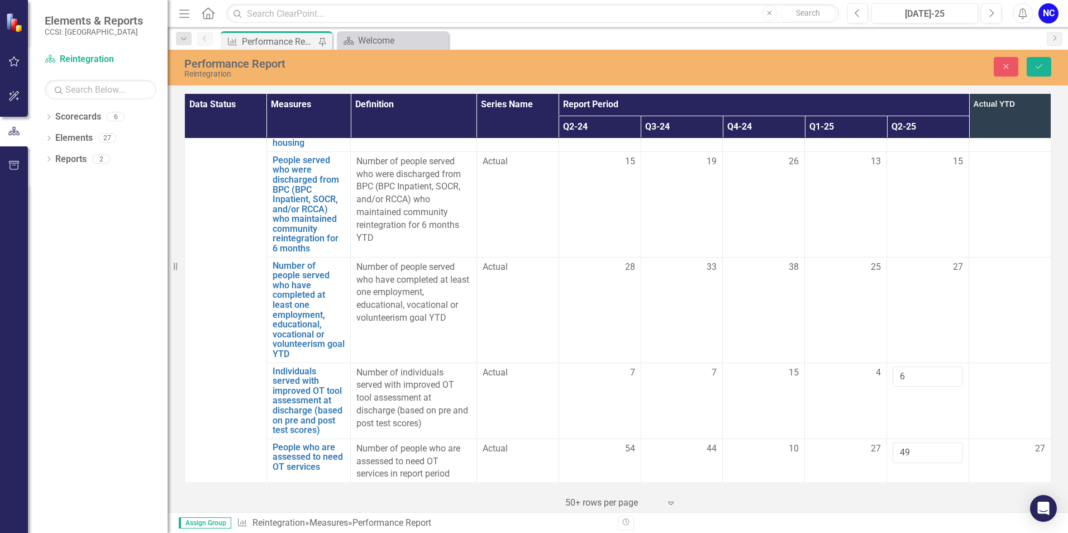
click at [917, 488] on div at bounding box center [928, 494] width 70 height 13
click at [916, 488] on input "number" at bounding box center [928, 498] width 70 height 21
click at [907, 488] on input "number" at bounding box center [928, 498] width 70 height 21
click at [894, 488] on input "number" at bounding box center [928, 498] width 70 height 21
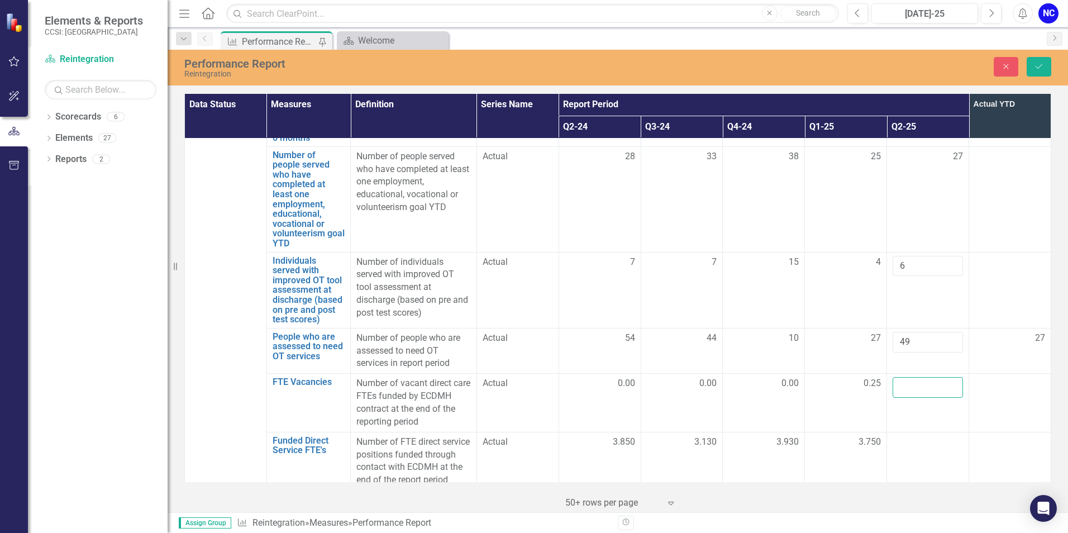
scroll to position [1844, 0]
click at [911, 435] on div at bounding box center [928, 441] width 70 height 13
click at [907, 435] on input "number" at bounding box center [928, 445] width 70 height 21
type input "3.16"
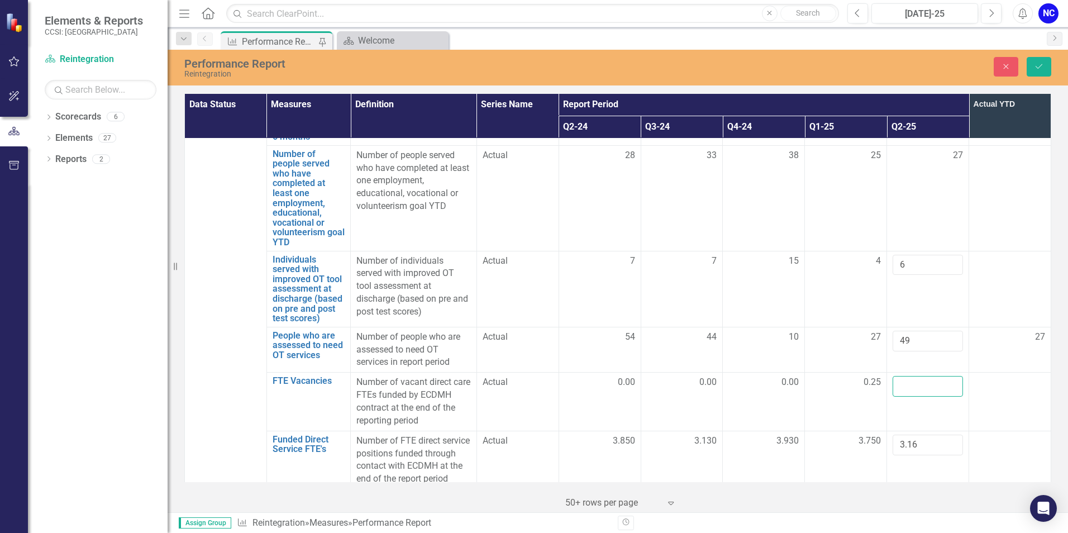
click at [911, 376] on input "number" at bounding box center [928, 386] width 70 height 21
type input ".84"
click at [913, 493] on div at bounding box center [928, 499] width 70 height 13
click at [1043, 67] on icon "Save" at bounding box center [1039, 67] width 10 height 8
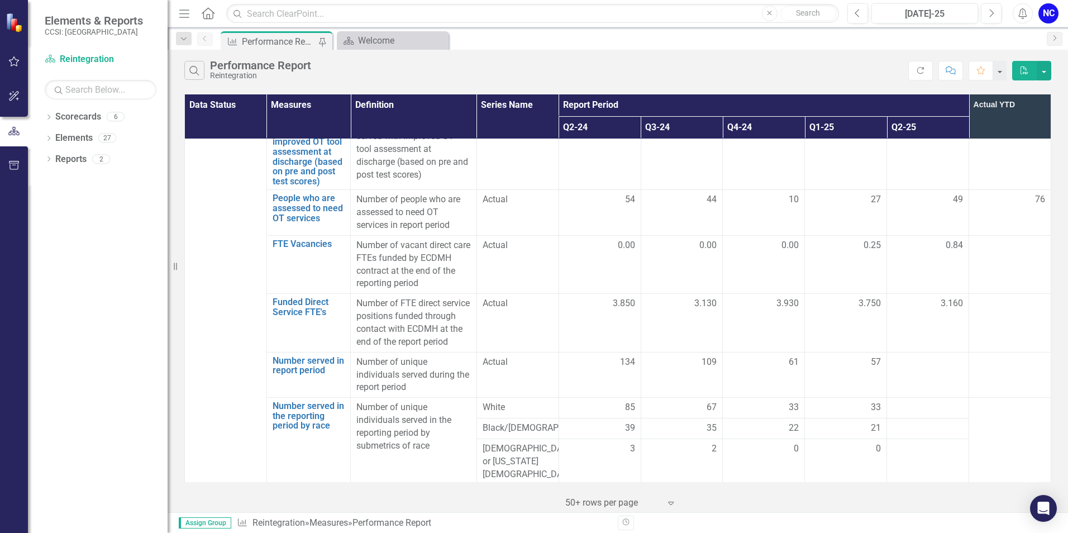
scroll to position [1981, 0]
click at [914, 353] on td at bounding box center [928, 376] width 82 height 46
click at [915, 353] on td at bounding box center [928, 376] width 82 height 46
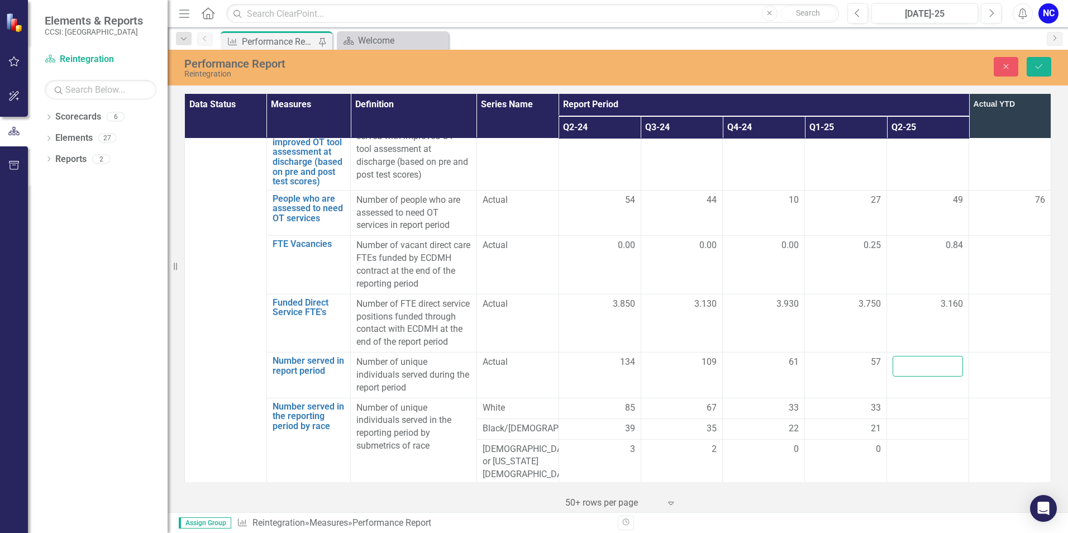
click at [918, 356] on input "number" at bounding box center [928, 366] width 70 height 21
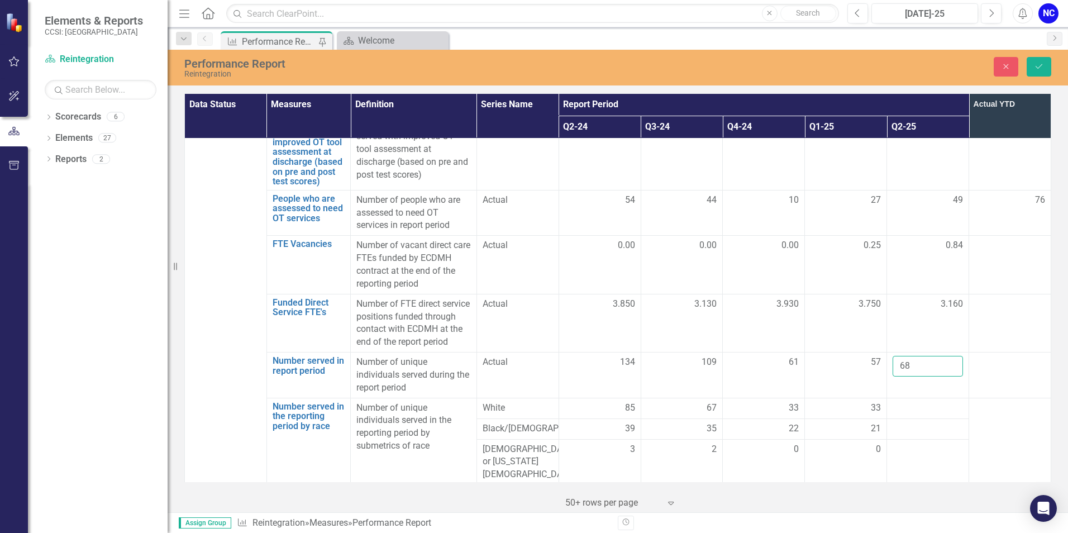
type input "68"
click at [906, 402] on div at bounding box center [928, 408] width 70 height 13
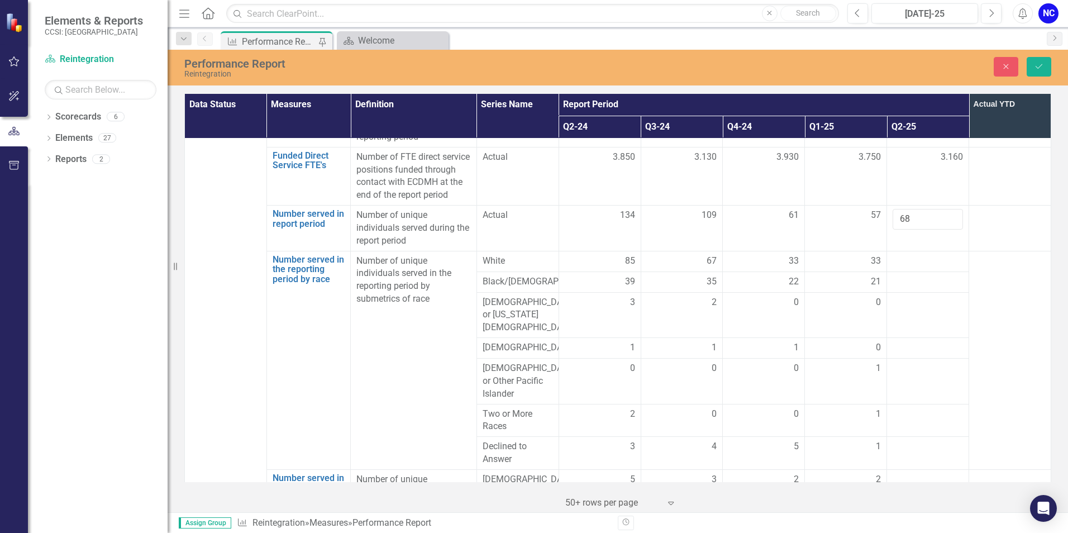
scroll to position [2148, 0]
